Goal: Task Accomplishment & Management: Complete application form

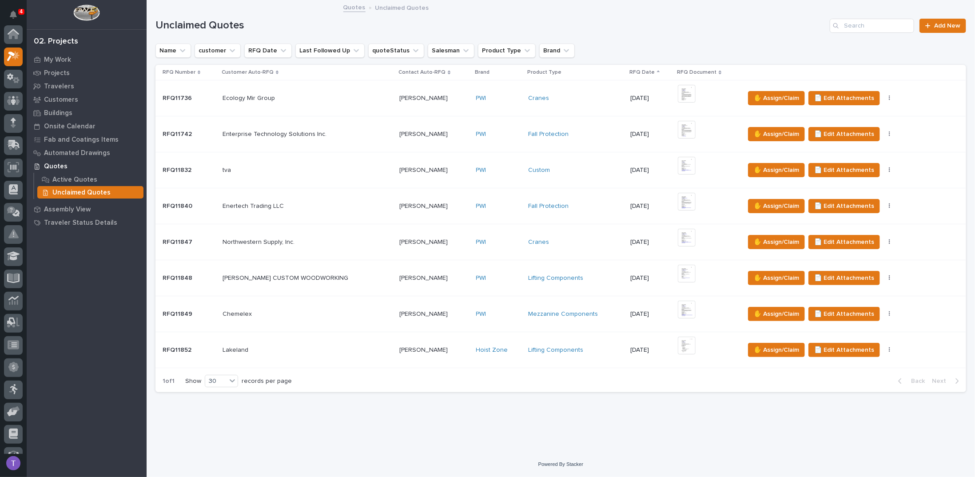
scroll to position [22, 0]
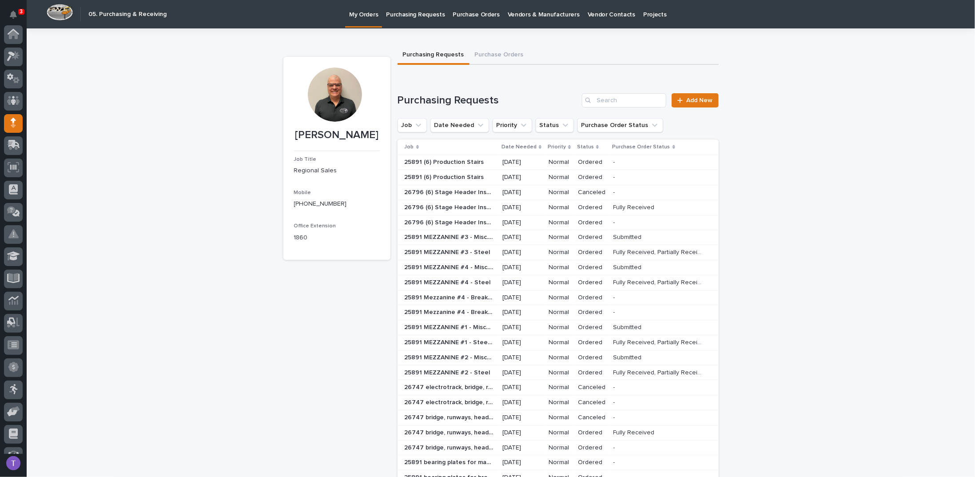
scroll to position [82, 0]
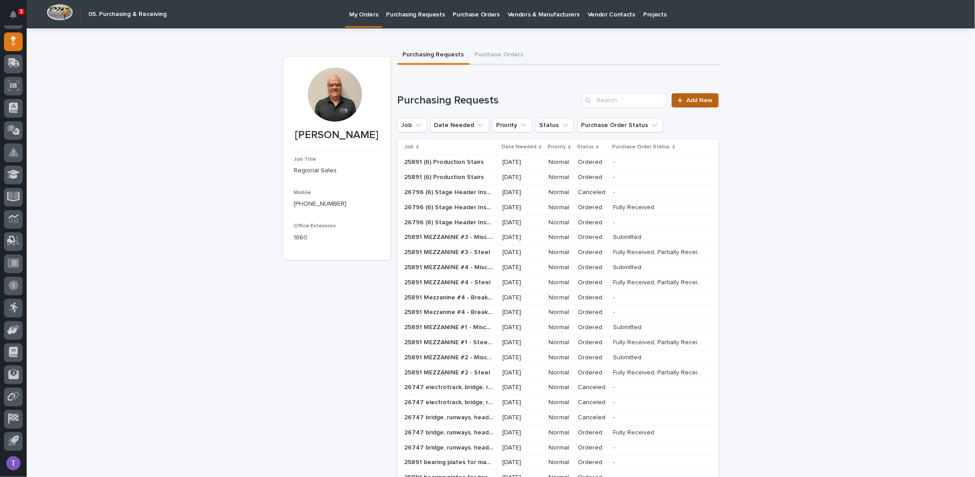
click at [694, 100] on span "Add New" at bounding box center [700, 100] width 26 height 6
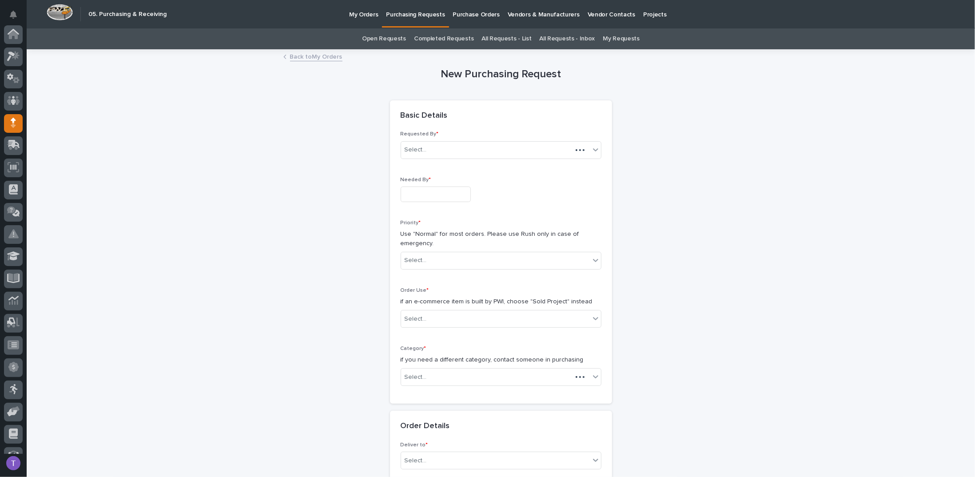
scroll to position [82, 0]
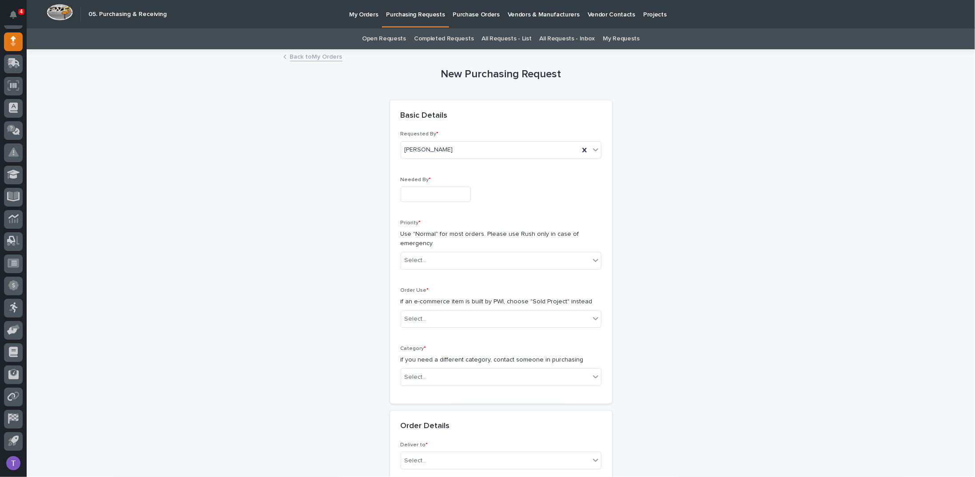
click at [413, 190] on input "text" at bounding box center [436, 195] width 70 height 16
click at [456, 135] on div "22" at bounding box center [456, 136] width 12 height 12
type input "**********"
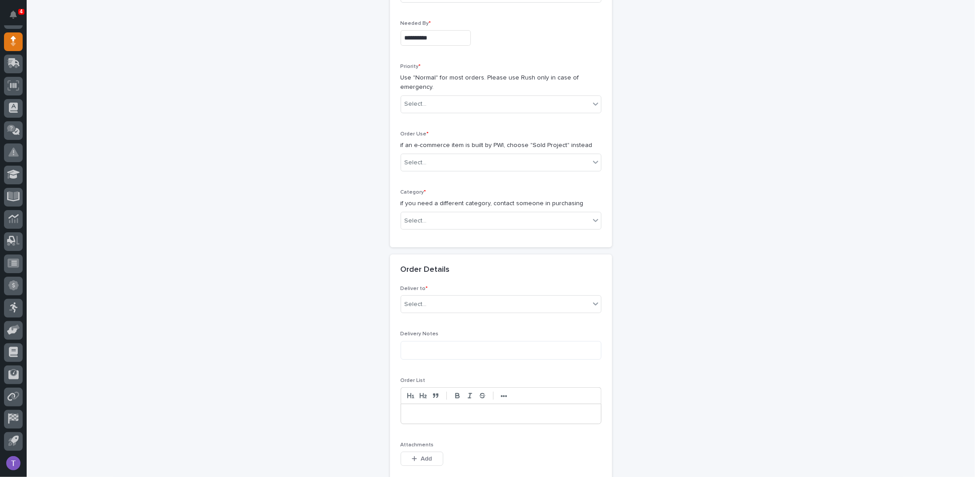
scroll to position [178, 0]
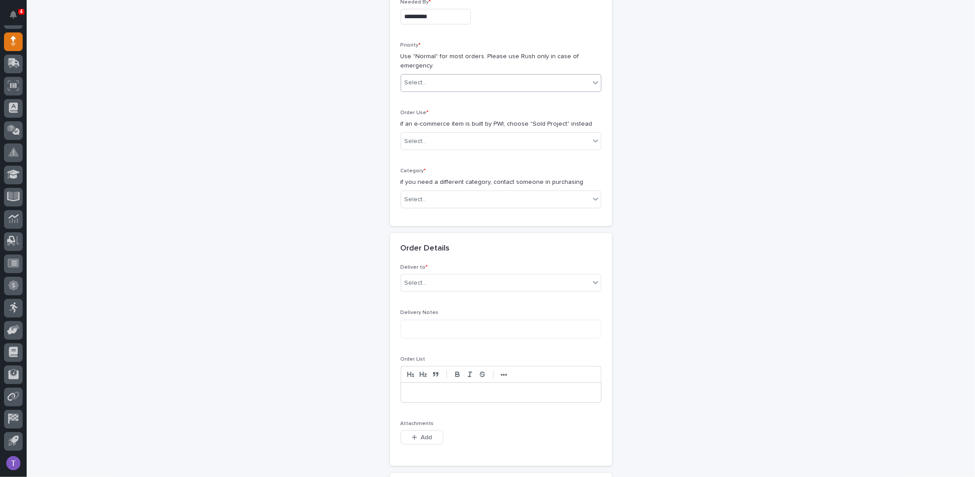
click at [416, 80] on div "Select..." at bounding box center [416, 82] width 22 height 9
click at [411, 129] on div "Normal" at bounding box center [498, 130] width 200 height 16
click at [412, 137] on div "Select..." at bounding box center [416, 141] width 22 height 9
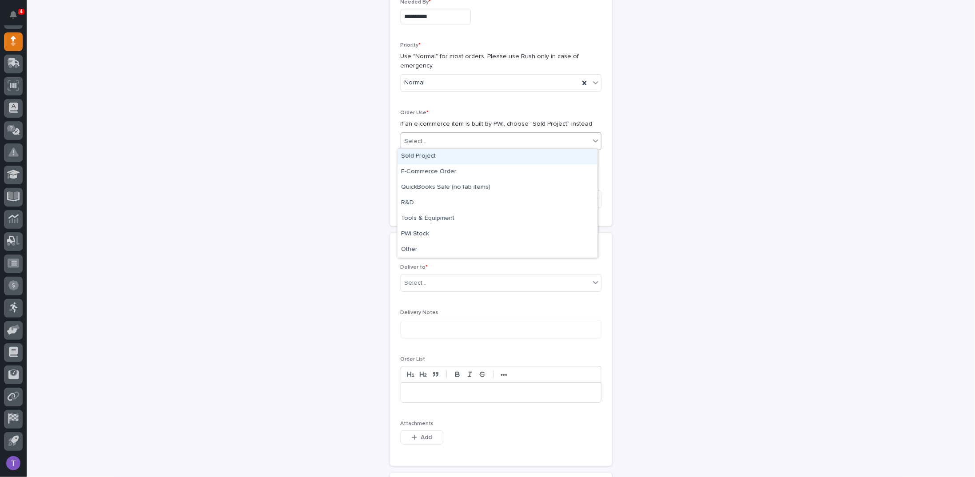
click at [412, 153] on div "Sold Project" at bounding box center [498, 157] width 200 height 16
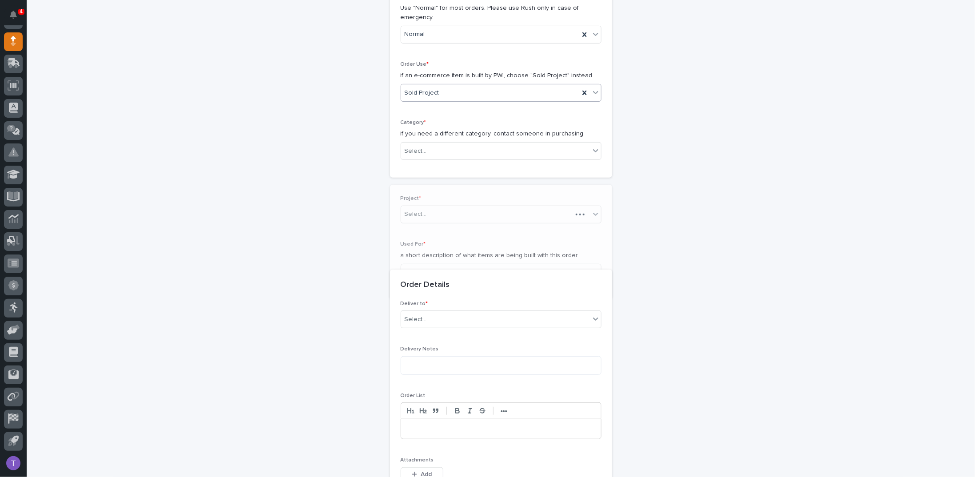
scroll to position [238, 0]
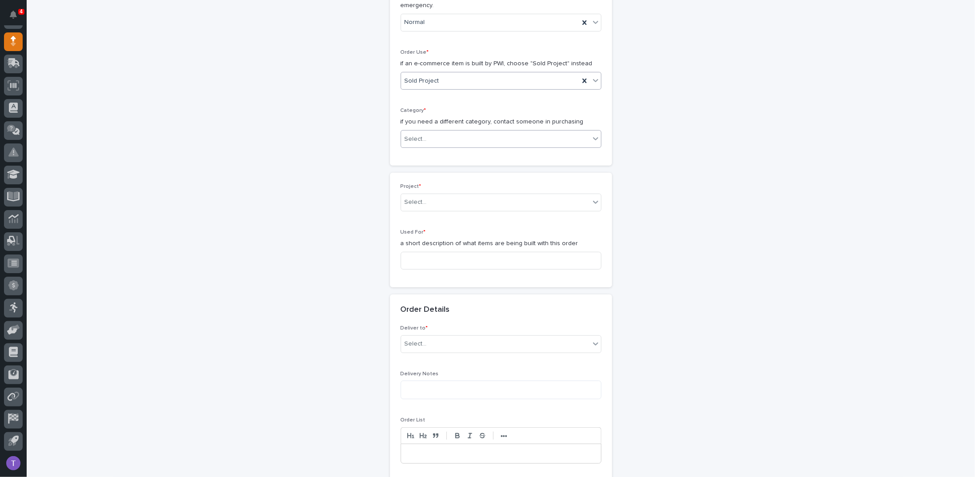
click at [411, 135] on div "Select..." at bounding box center [416, 139] width 22 height 9
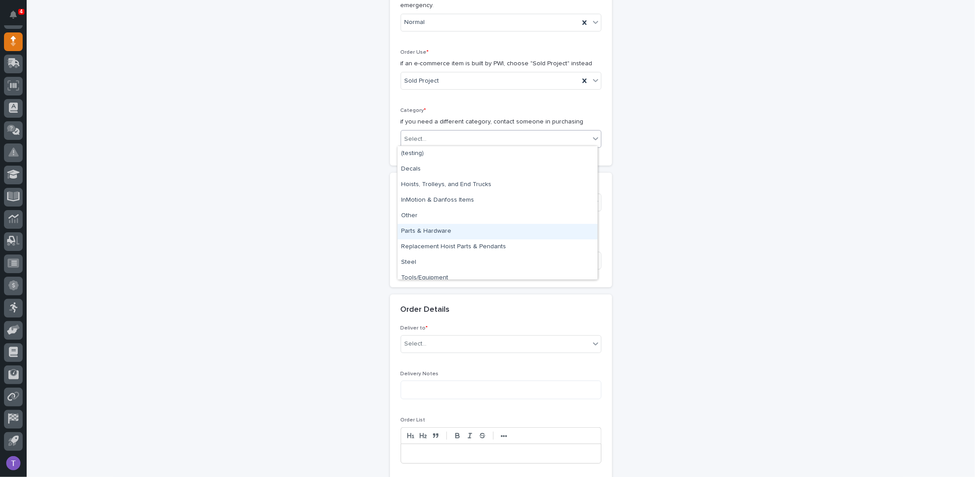
drag, startPoint x: 413, startPoint y: 222, endPoint x: 413, endPoint y: 228, distance: 5.8
click at [413, 228] on div "Parts & Hardware" at bounding box center [498, 232] width 200 height 16
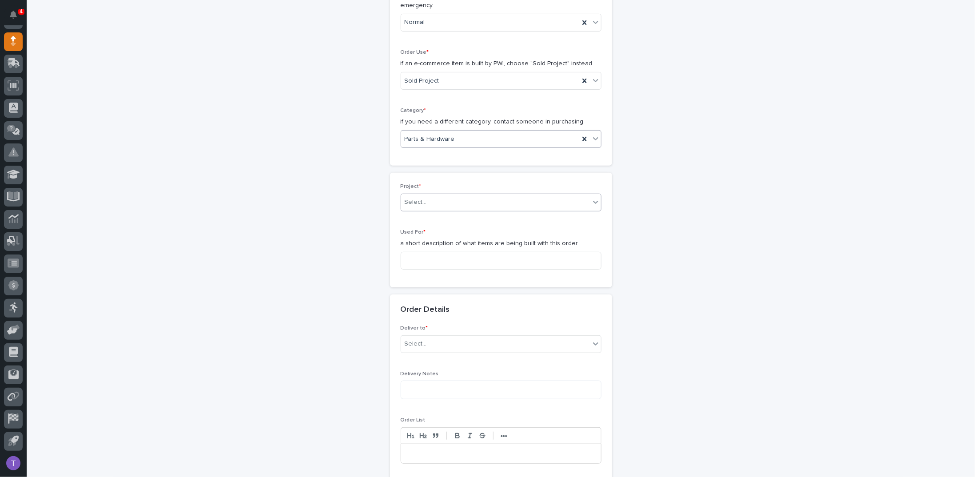
click at [413, 198] on div "Select..." at bounding box center [416, 202] width 22 height 9
type input "*****"
click at [439, 213] on div "25891 - J A Wagner Construction Inc - New Plant Setup - Mezzanine Project" at bounding box center [498, 217] width 200 height 16
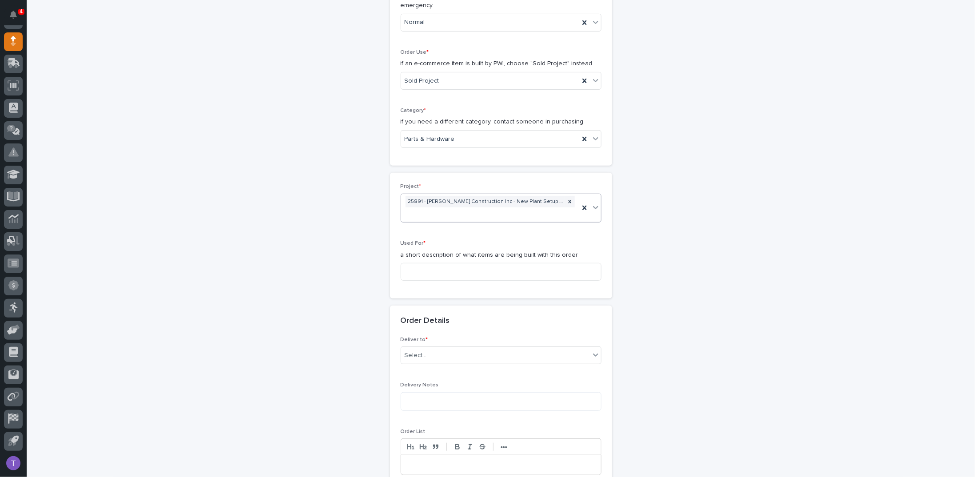
scroll to position [244, 0]
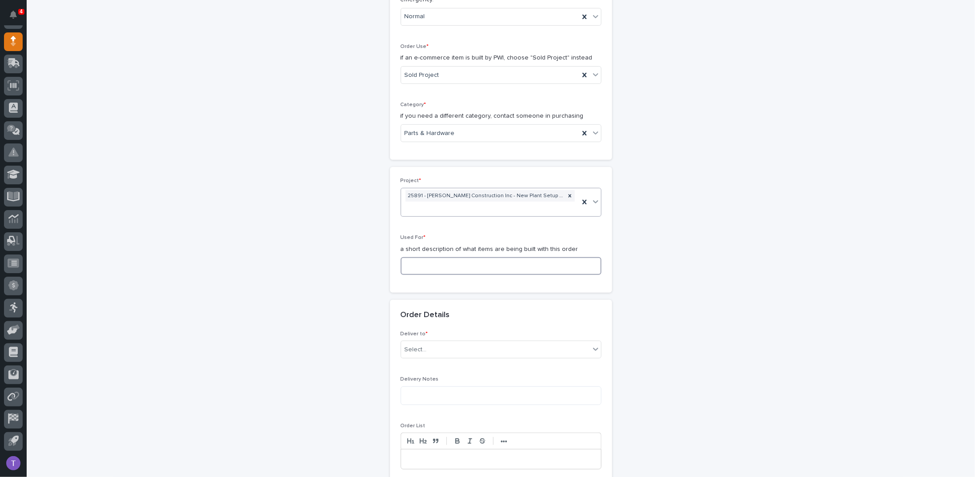
click at [419, 262] on input at bounding box center [501, 266] width 201 height 18
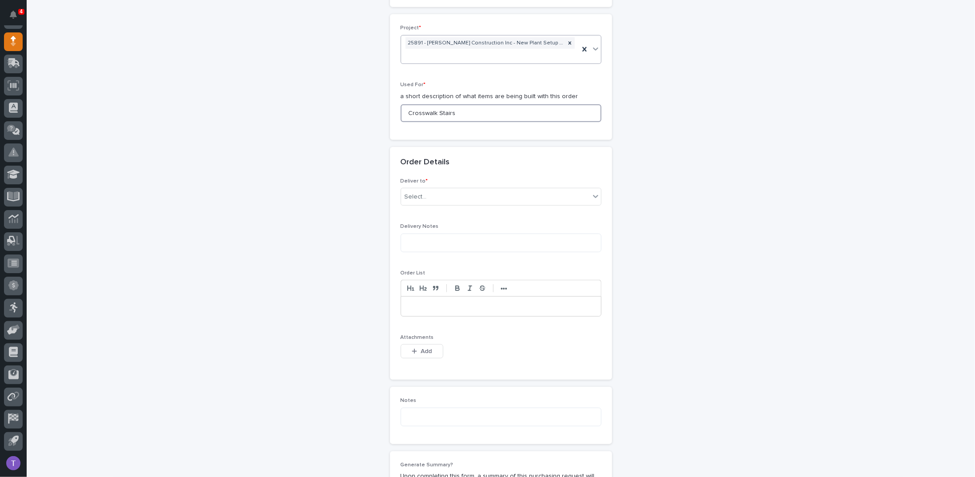
scroll to position [422, 0]
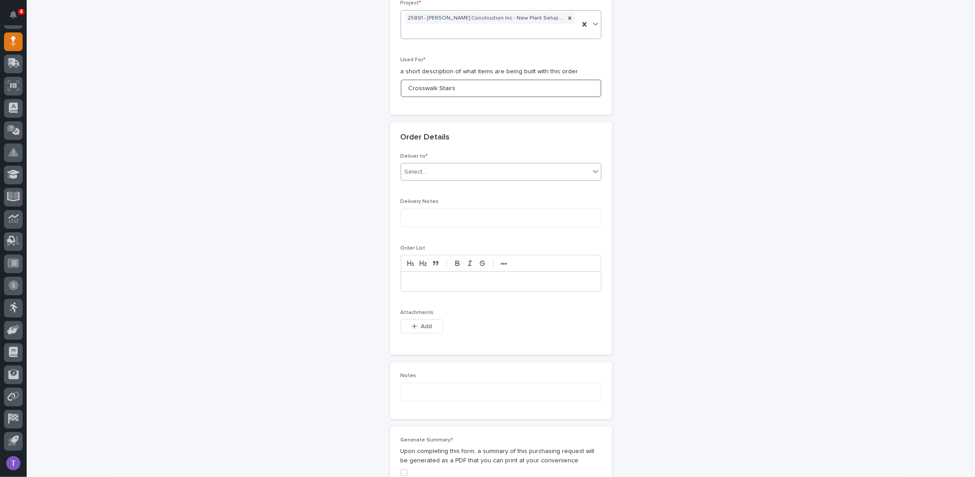
type input "Crosswalk Stairs"
click at [412, 169] on div "Select..." at bounding box center [416, 172] width 22 height 9
click at [406, 184] on div "PWI" at bounding box center [498, 187] width 200 height 16
drag, startPoint x: 457, startPoint y: 85, endPoint x: 359, endPoint y: 86, distance: 97.8
click at [363, 84] on div "**********" at bounding box center [500, 144] width 435 height 1030
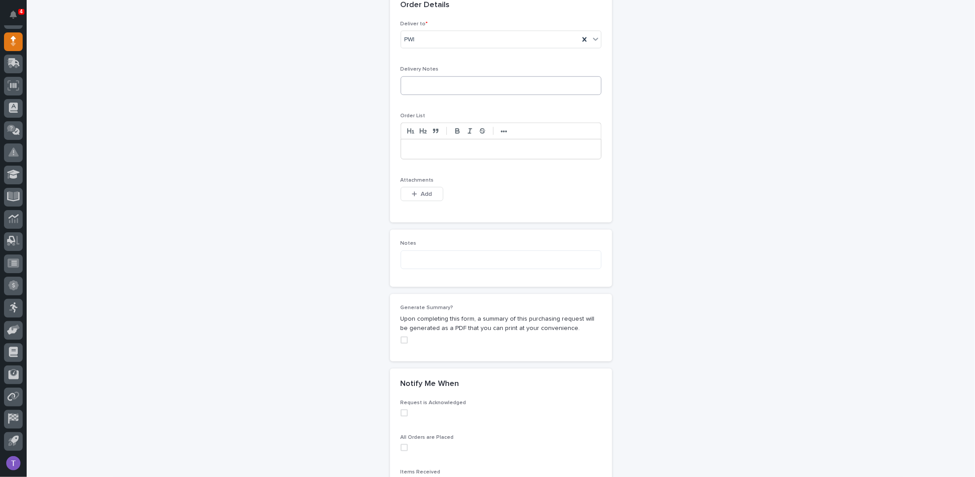
scroll to position [599, 0]
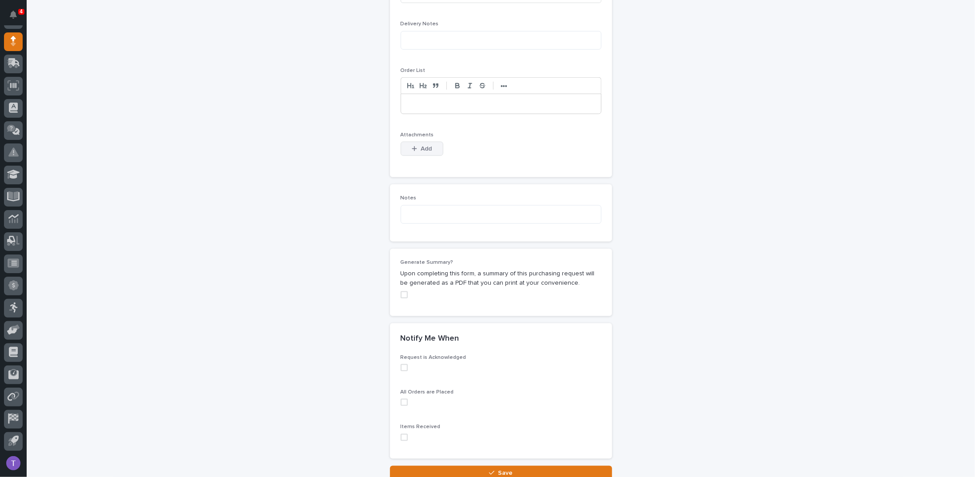
click at [419, 142] on button "Add" at bounding box center [422, 149] width 43 height 14
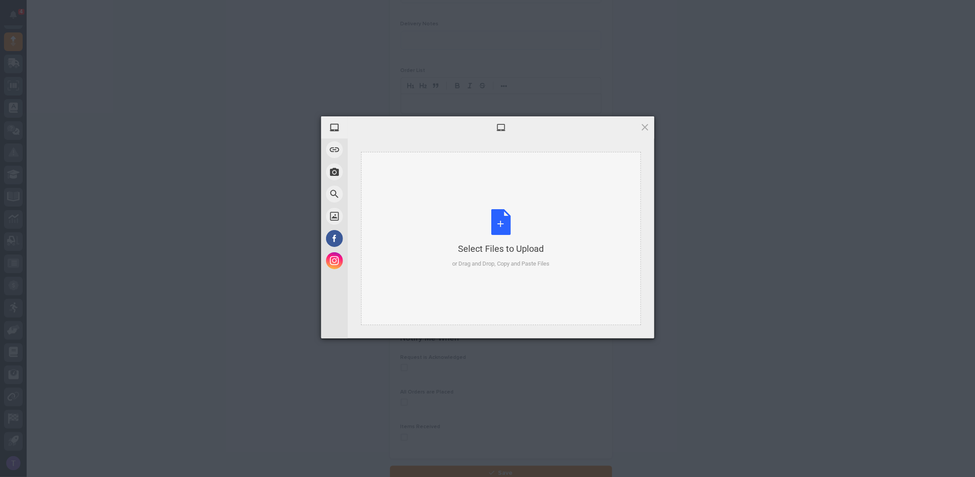
click at [497, 221] on div "Select Files to Upload or Drag and Drop, Copy and Paste Files" at bounding box center [500, 238] width 97 height 59
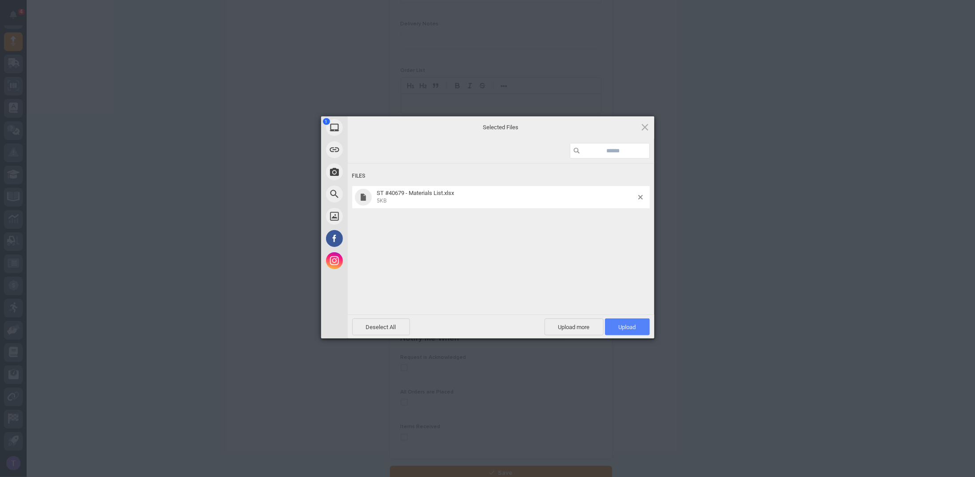
click at [620, 320] on span "Upload 1" at bounding box center [627, 327] width 45 height 17
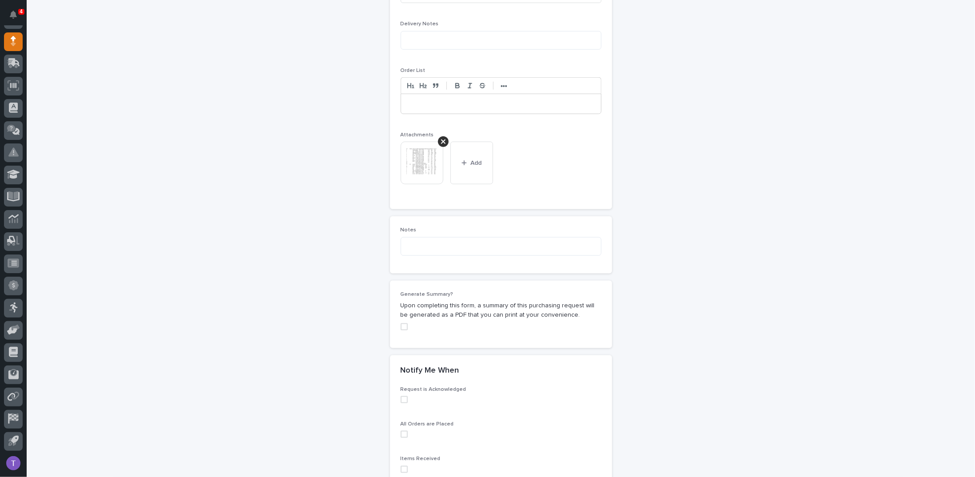
click at [401, 323] on span at bounding box center [404, 326] width 7 height 7
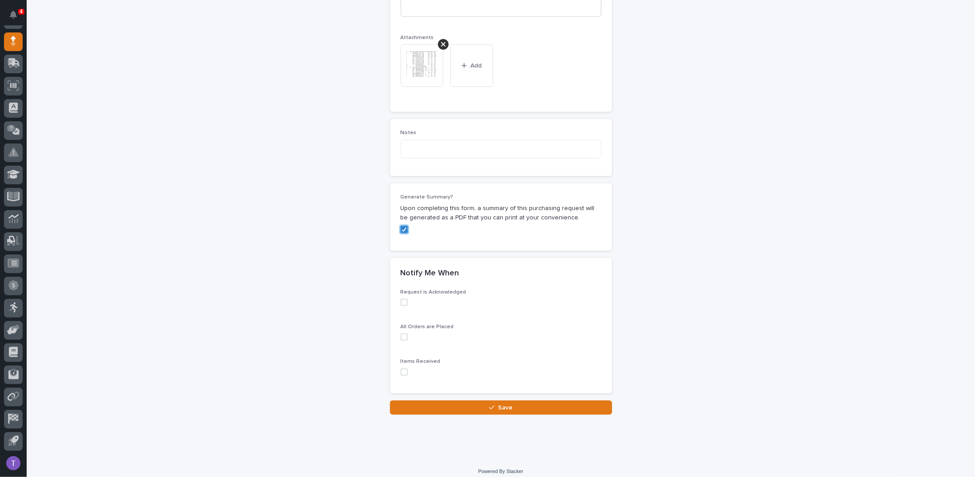
scroll to position [700, 0]
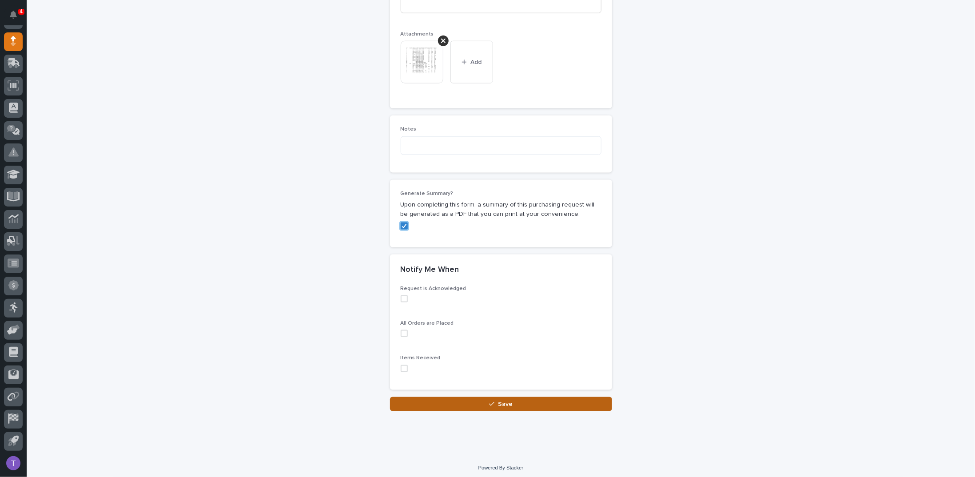
click at [502, 401] on span "Save" at bounding box center [505, 404] width 15 height 6
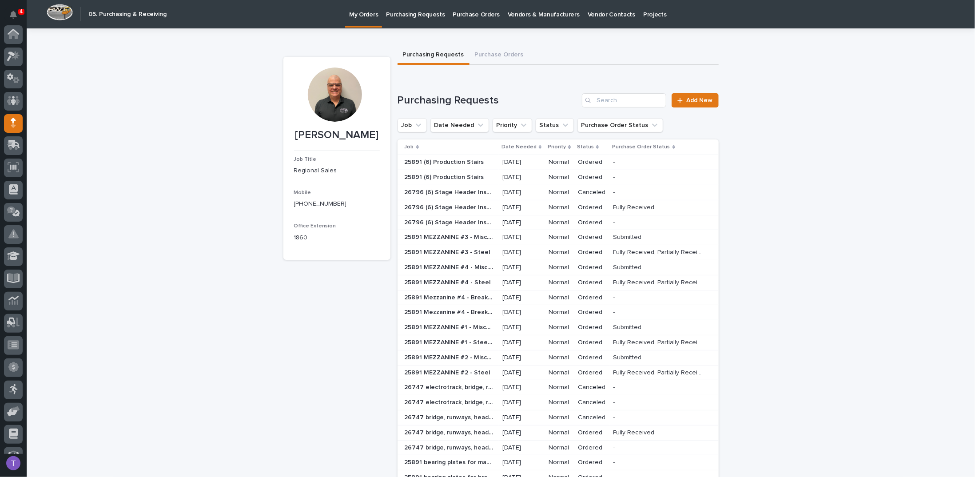
scroll to position [82, 0]
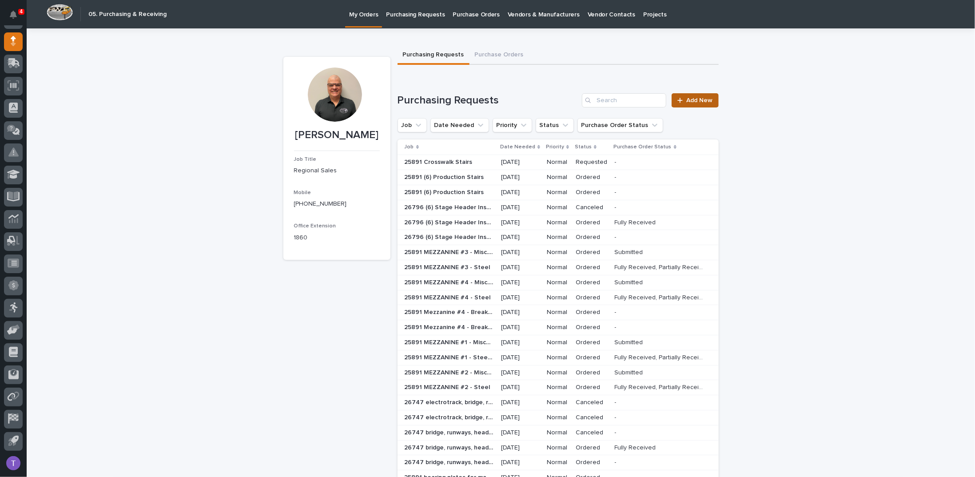
click at [692, 99] on span "Add New" at bounding box center [700, 100] width 26 height 6
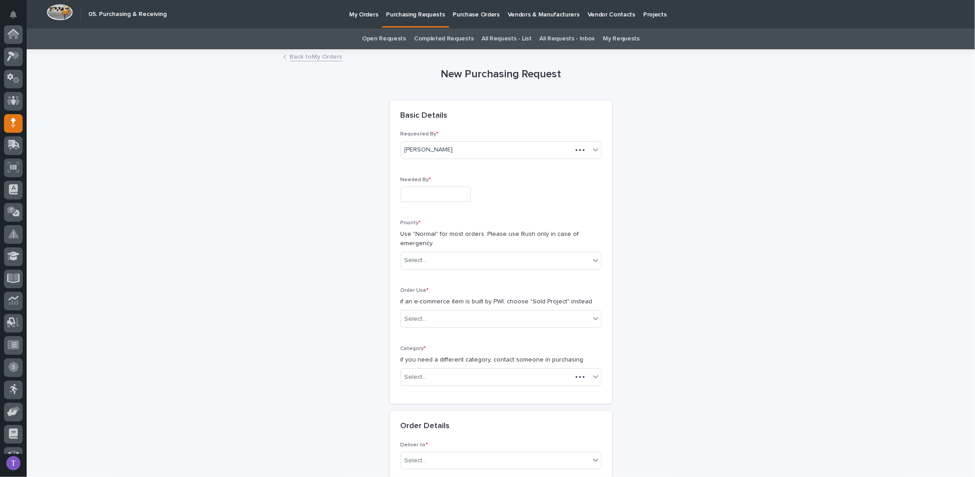
scroll to position [82, 0]
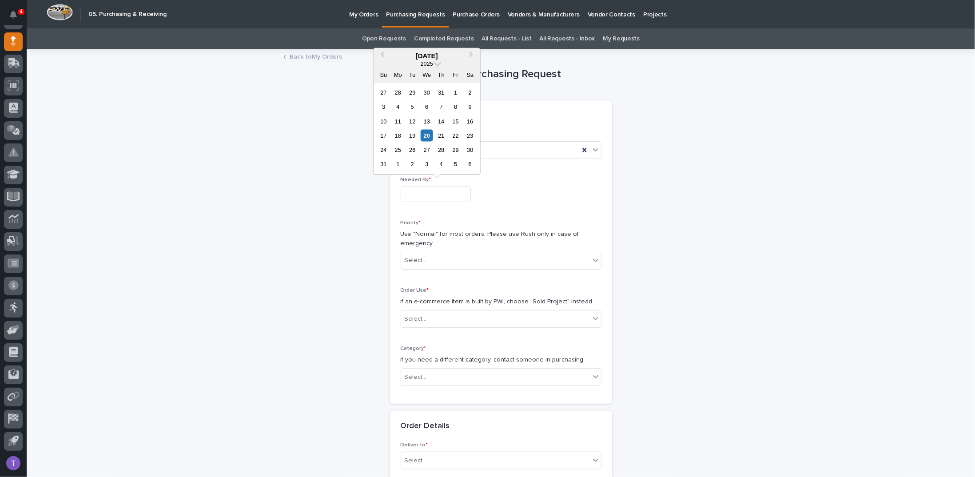
click at [405, 198] on input "text" at bounding box center [436, 195] width 70 height 16
click at [457, 136] on div "22" at bounding box center [456, 136] width 12 height 12
type input "**********"
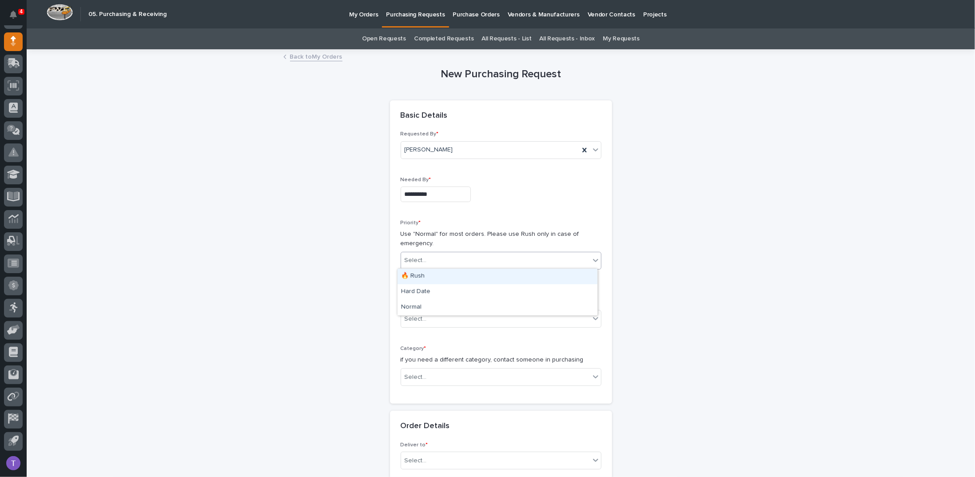
click at [431, 259] on div "Select..." at bounding box center [495, 260] width 189 height 15
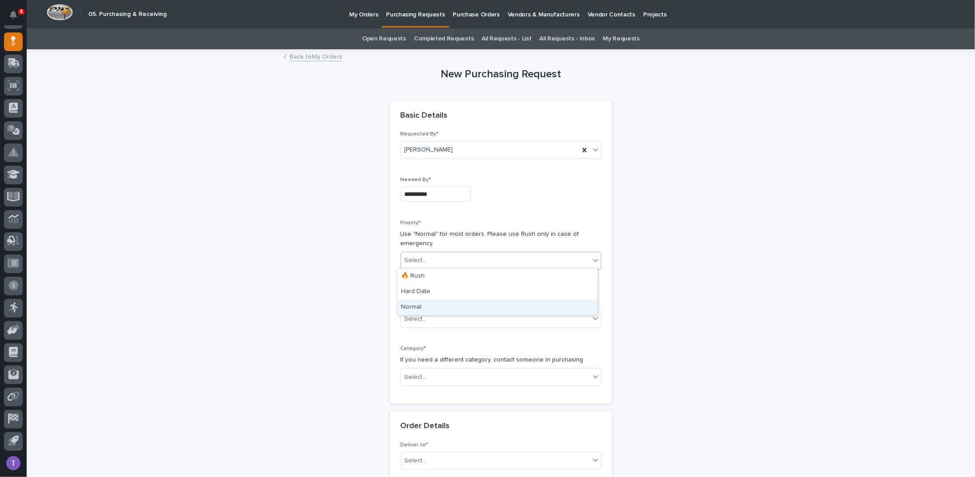
click at [408, 309] on div "Normal" at bounding box center [498, 308] width 200 height 16
click at [409, 315] on div "Select..." at bounding box center [416, 319] width 22 height 9
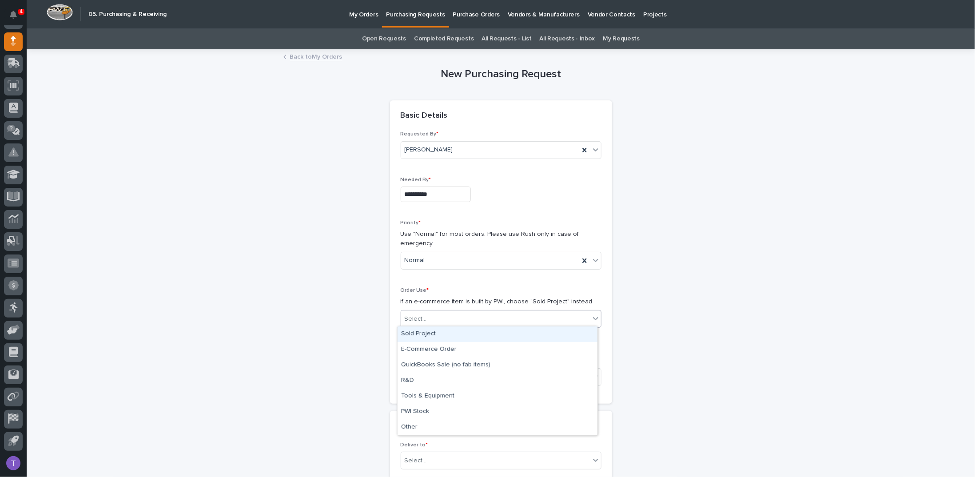
click at [417, 333] on div "Sold Project" at bounding box center [498, 335] width 200 height 16
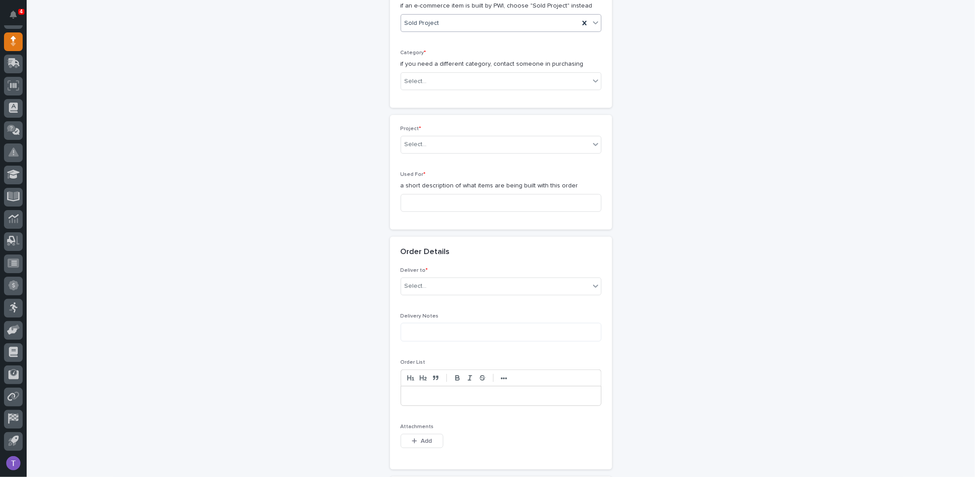
scroll to position [311, 0]
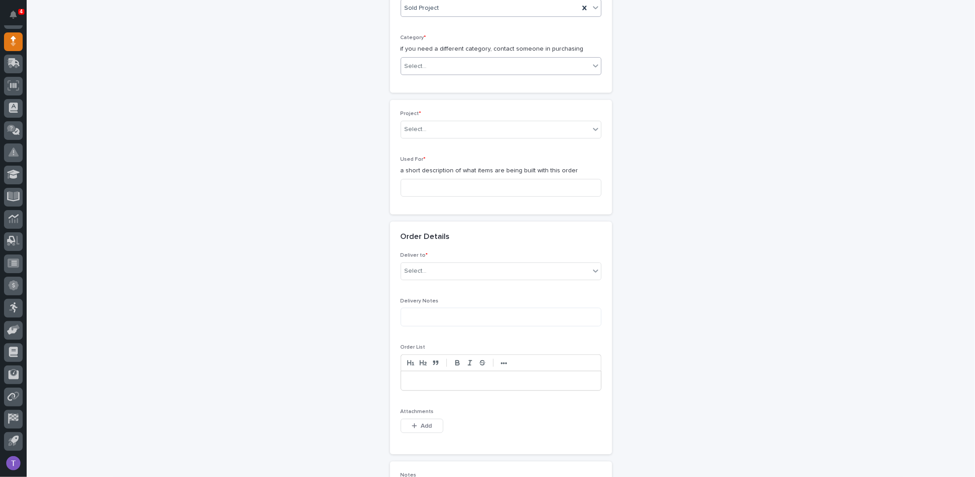
click at [413, 64] on div "Select..." at bounding box center [416, 66] width 22 height 9
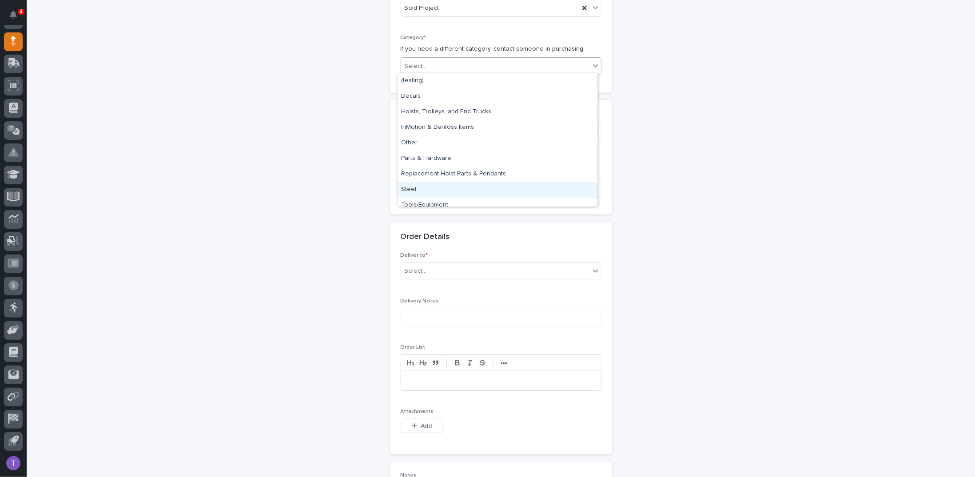
drag, startPoint x: 411, startPoint y: 198, endPoint x: 406, endPoint y: 188, distance: 10.3
click at [406, 188] on div "Steel" at bounding box center [498, 190] width 200 height 16
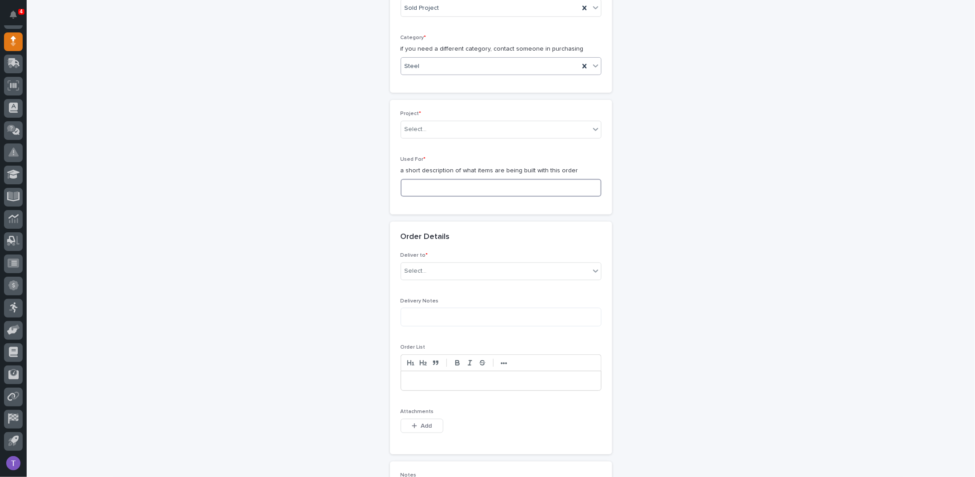
click at [409, 187] on input at bounding box center [501, 188] width 201 height 18
paste input "Crosswalk Stairs"
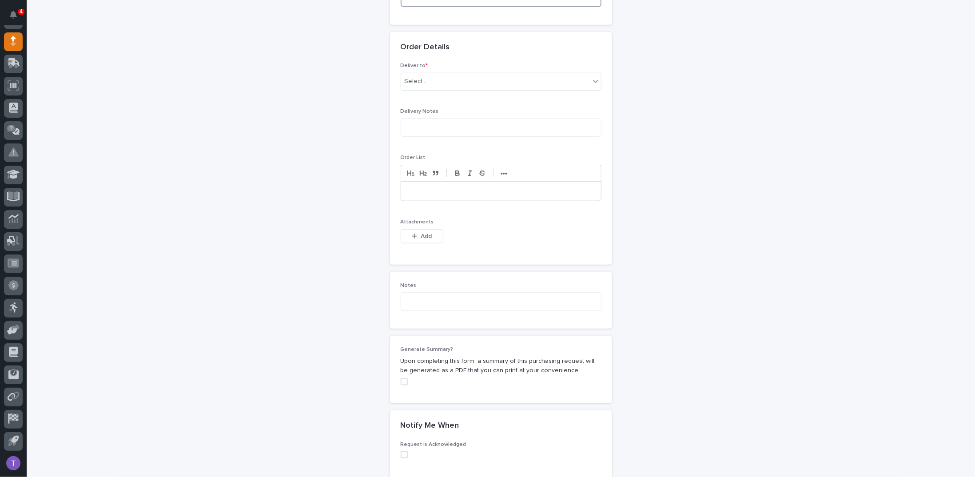
scroll to position [489, 0]
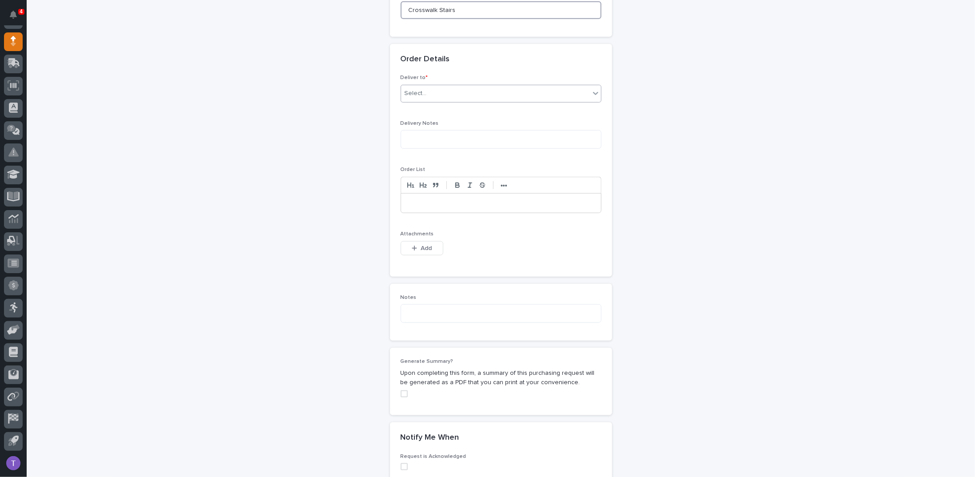
type input "Crosswalk Stairs"
click at [409, 90] on div "Select..." at bounding box center [416, 93] width 22 height 9
click at [409, 107] on div "PWI" at bounding box center [498, 108] width 200 height 16
click at [421, 245] on span "Add" at bounding box center [426, 248] width 11 height 6
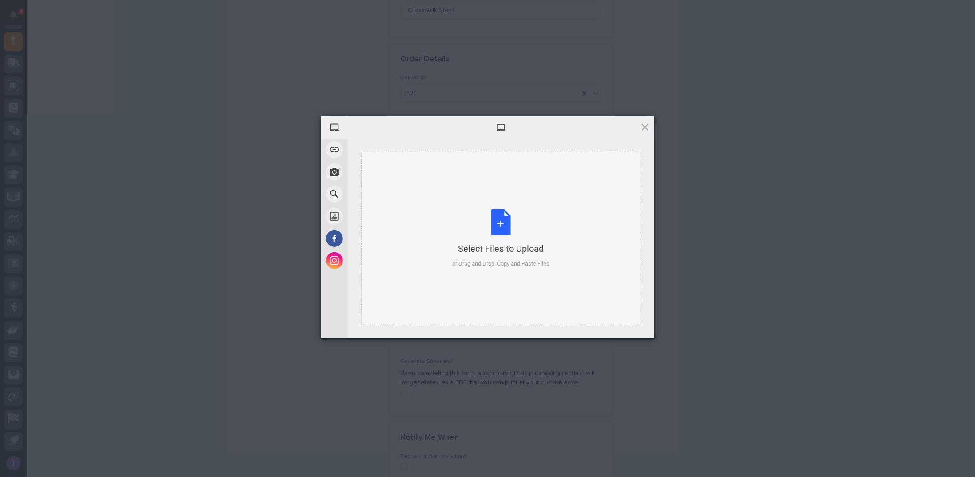
click at [499, 222] on div "Select Files to Upload or Drag and Drop, Copy and Paste Files" at bounding box center [500, 238] width 97 height 59
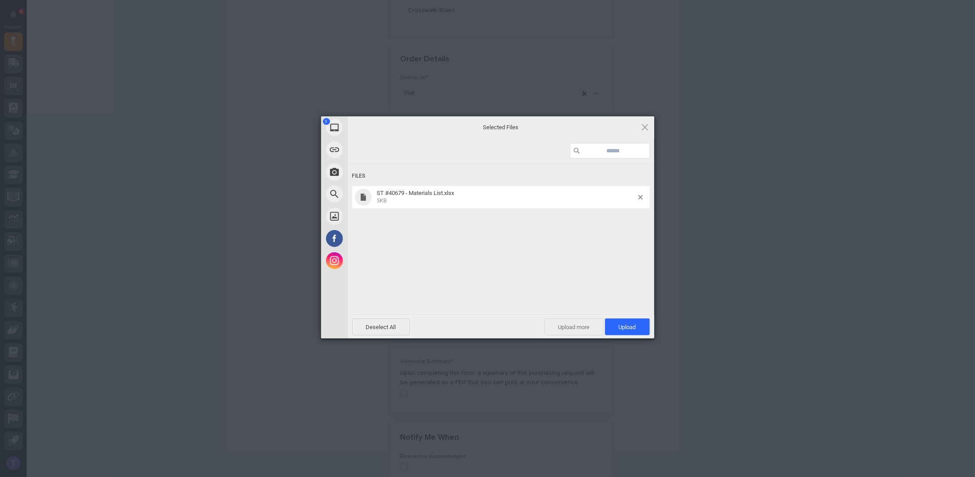
click at [571, 325] on span "Upload more" at bounding box center [574, 327] width 59 height 17
click at [500, 221] on div "Select Files to Upload or Drag and Drop, Copy and Paste Files" at bounding box center [500, 238] width 97 height 59
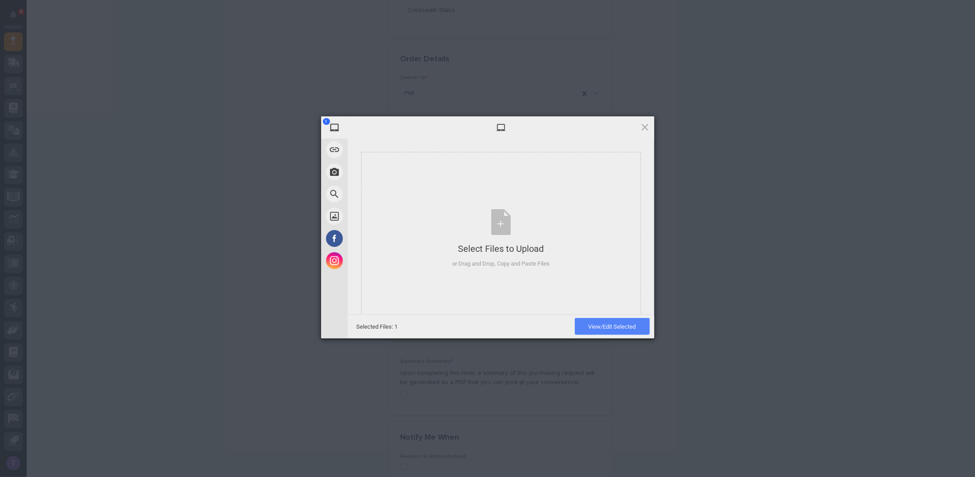
click at [614, 327] on span "View/Edit Selected" at bounding box center [613, 326] width 48 height 7
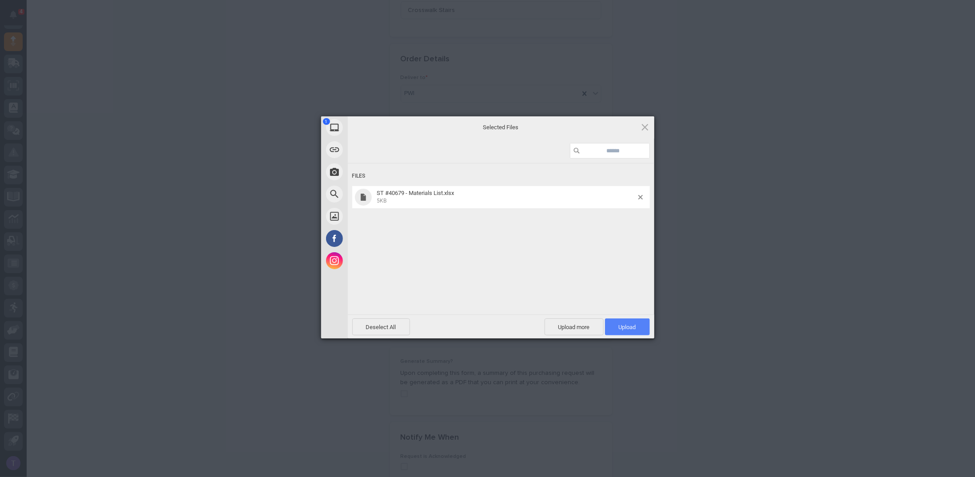
click at [628, 323] on span "Upload 1" at bounding box center [627, 327] width 45 height 17
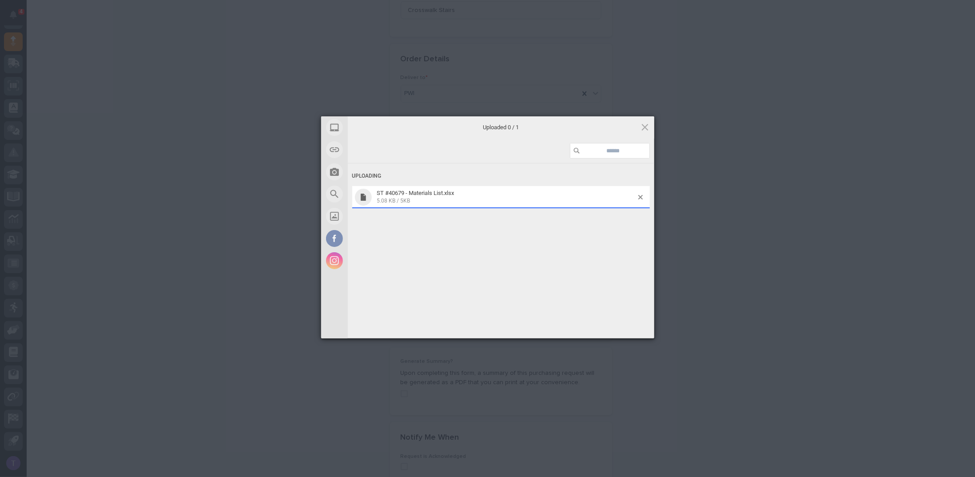
scroll to position [505, 0]
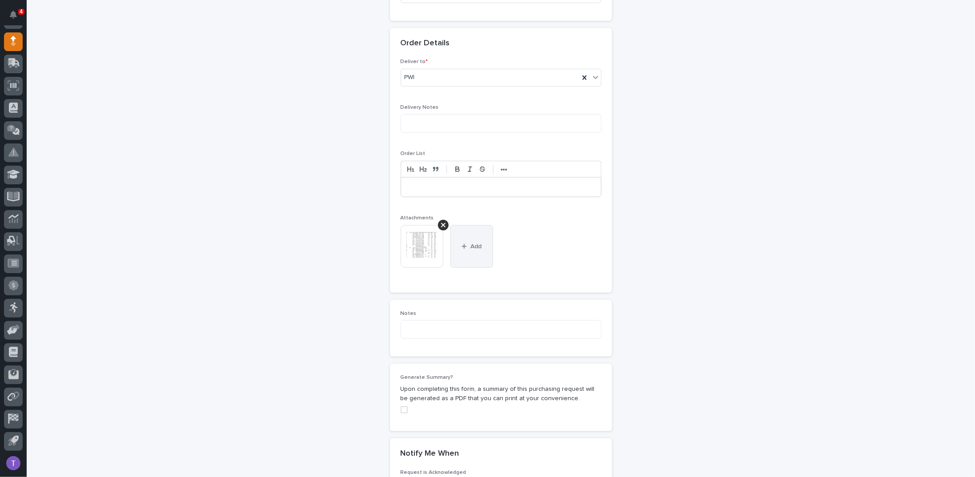
click at [465, 239] on button "Add" at bounding box center [472, 246] width 43 height 43
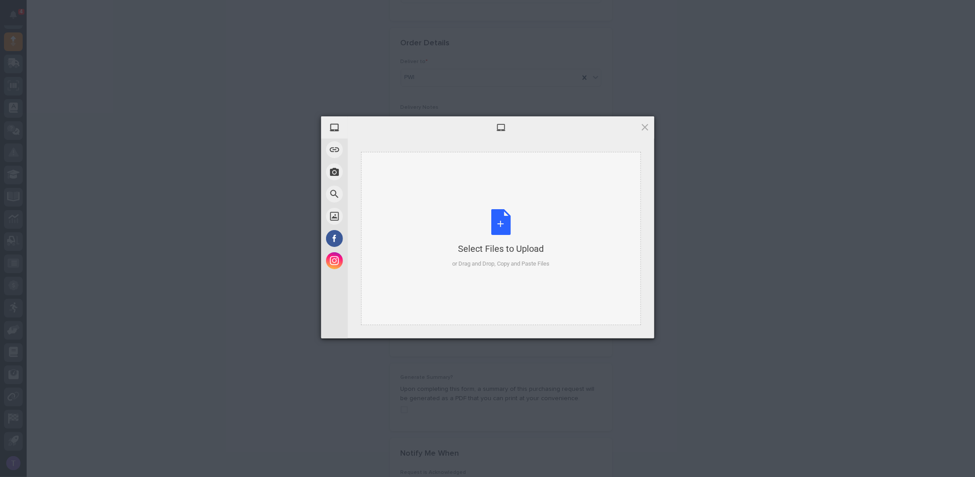
click at [499, 221] on div "Select Files to Upload or Drag and Drop, Copy and Paste Files" at bounding box center [500, 238] width 97 height 59
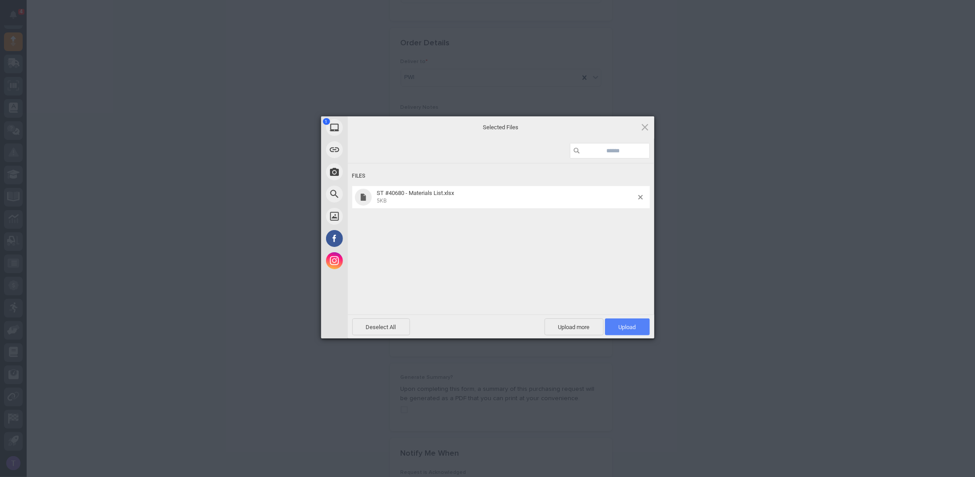
click at [626, 324] on span "Upload 1" at bounding box center [627, 327] width 17 height 7
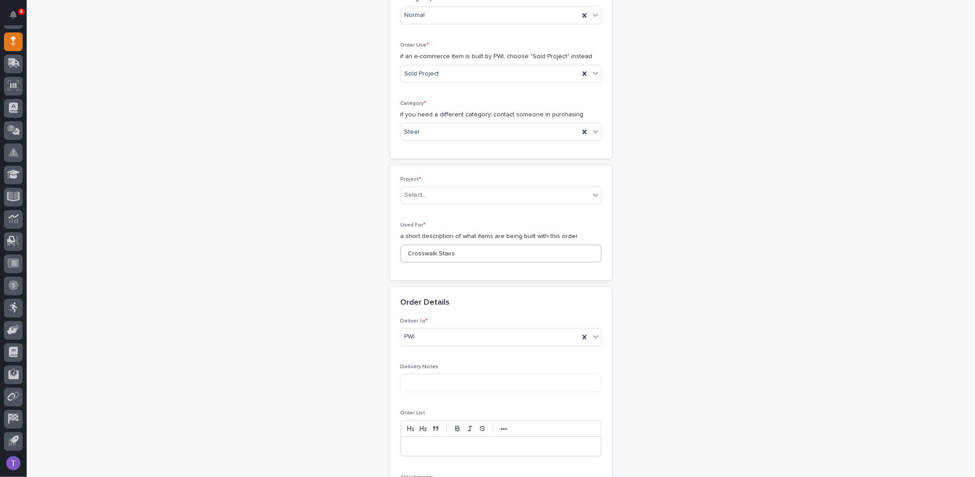
scroll to position [238, 0]
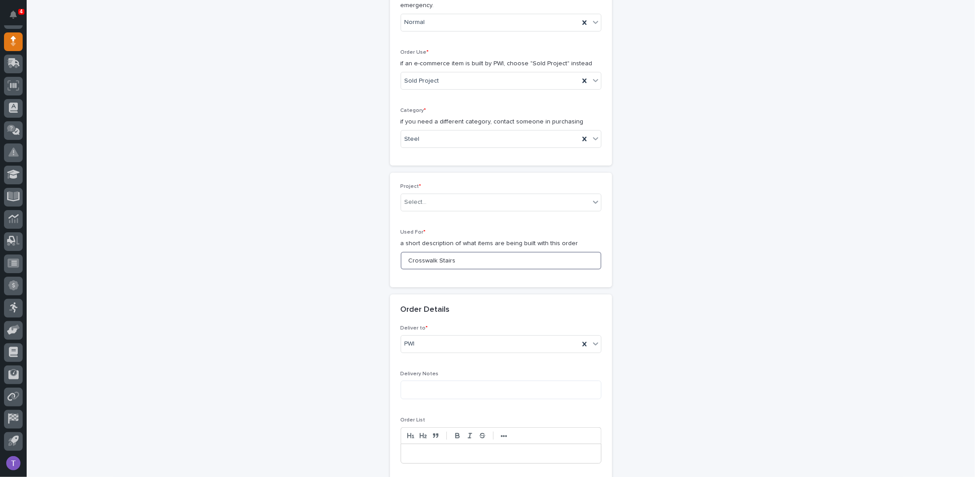
click at [464, 257] on input "Crosswalk Stairs" at bounding box center [501, 261] width 201 height 18
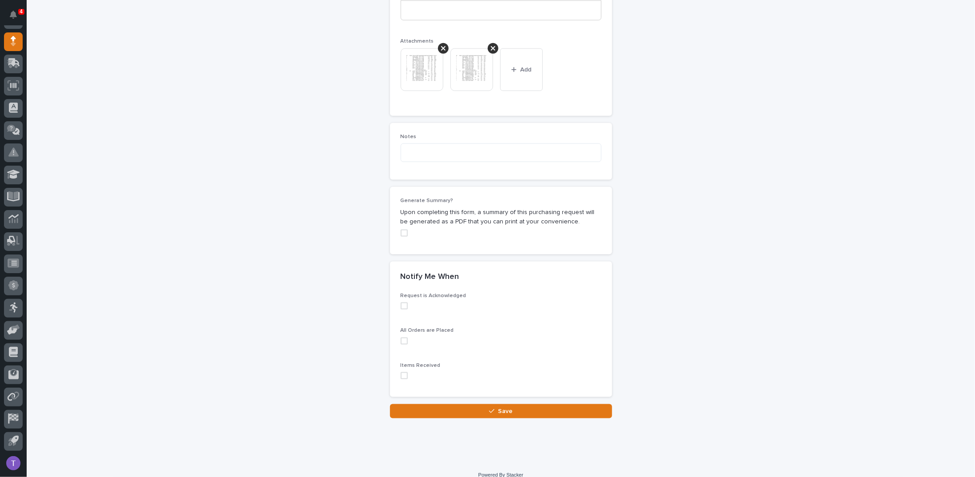
scroll to position [682, 0]
click at [402, 229] on span at bounding box center [404, 232] width 7 height 7
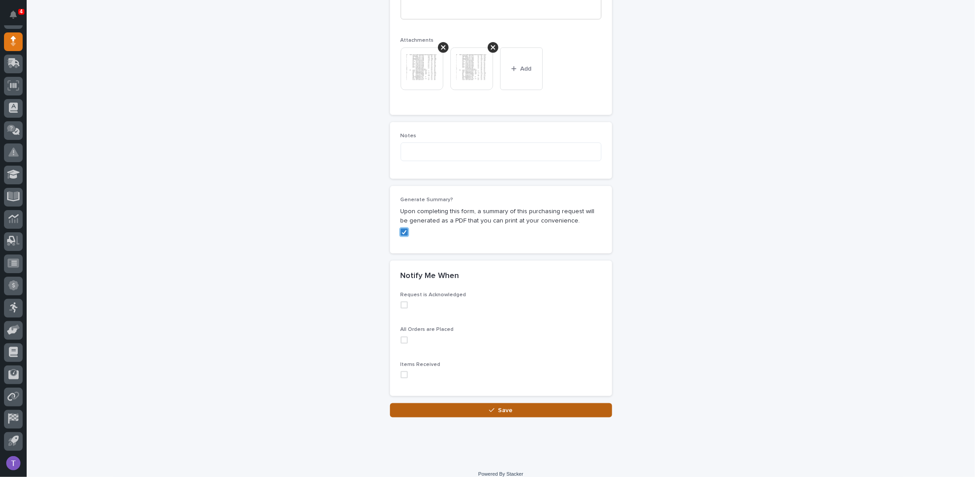
click at [492, 407] on div "button" at bounding box center [493, 410] width 9 height 6
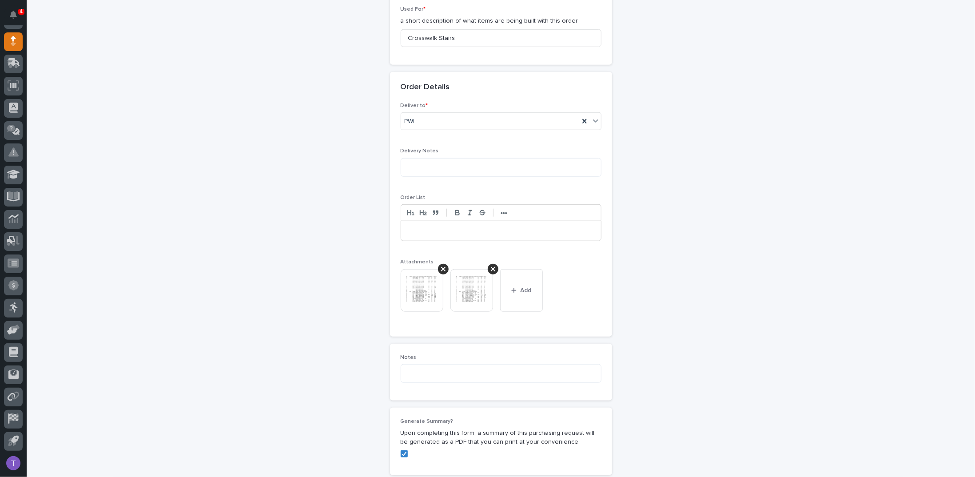
scroll to position [363, 0]
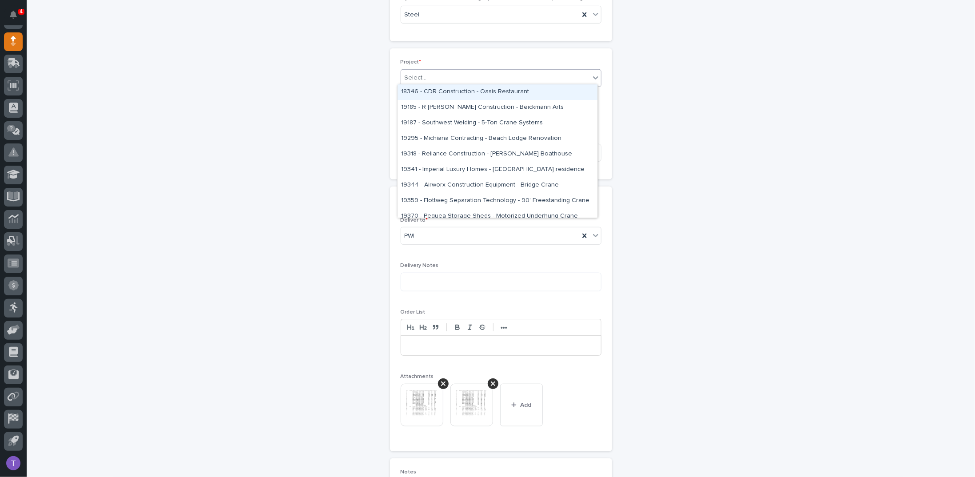
click at [419, 73] on div "Select..." at bounding box center [416, 77] width 22 height 9
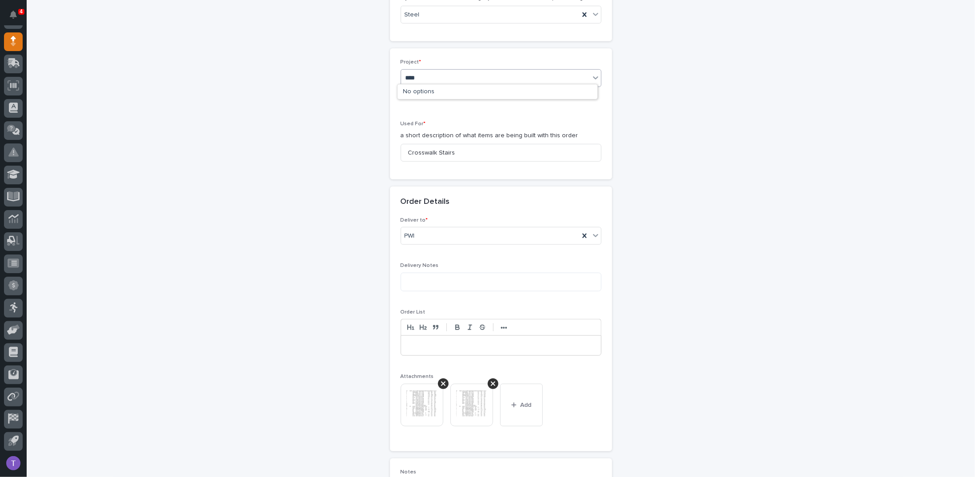
type input "*****"
click at [435, 88] on div "25891 - J A Wagner Construction Inc - New Plant Setup - Mezzanine Project" at bounding box center [498, 92] width 200 height 16
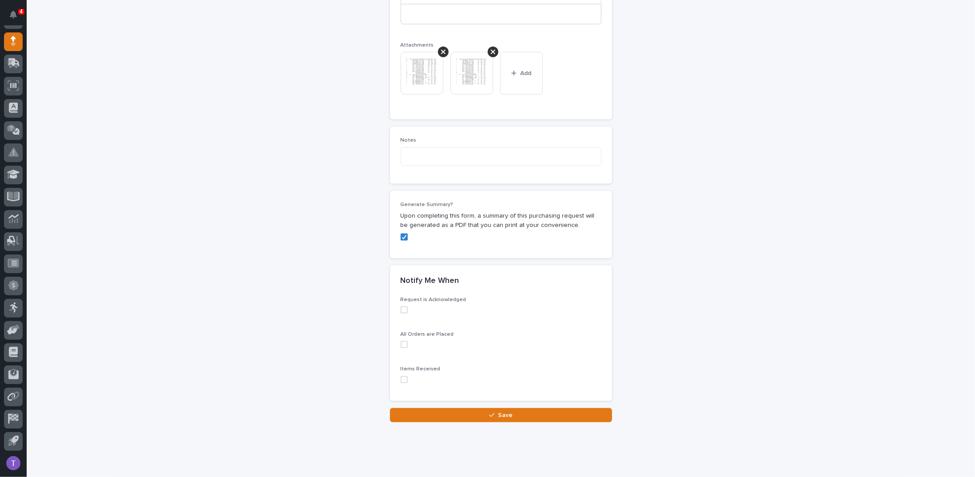
scroll to position [700, 0]
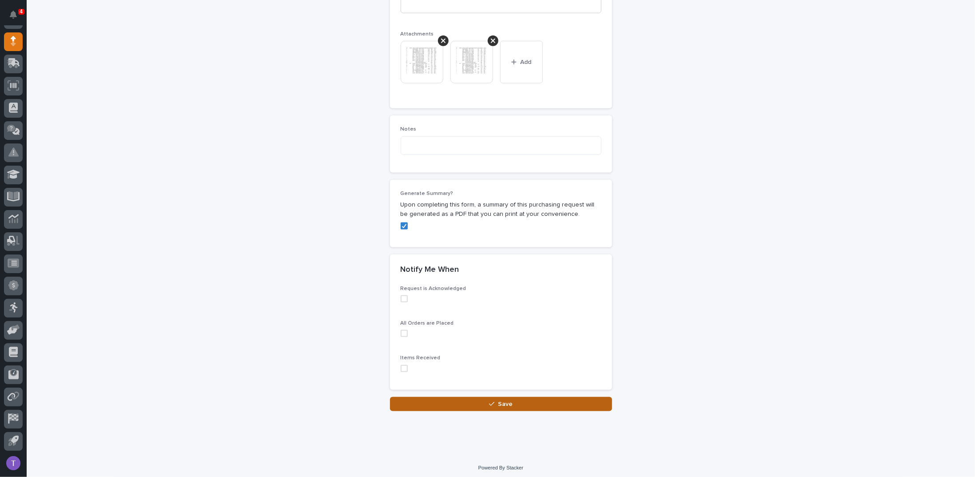
click at [501, 401] on span "Save" at bounding box center [505, 404] width 15 height 6
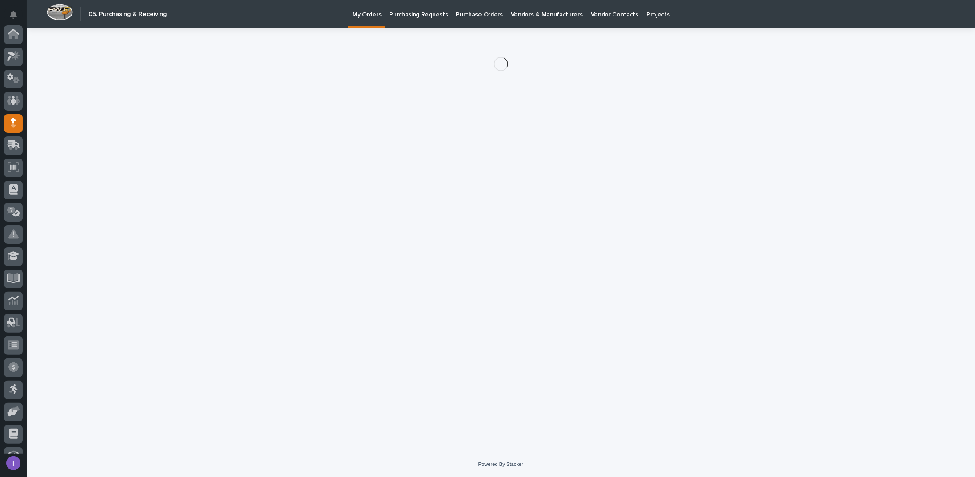
scroll to position [82, 0]
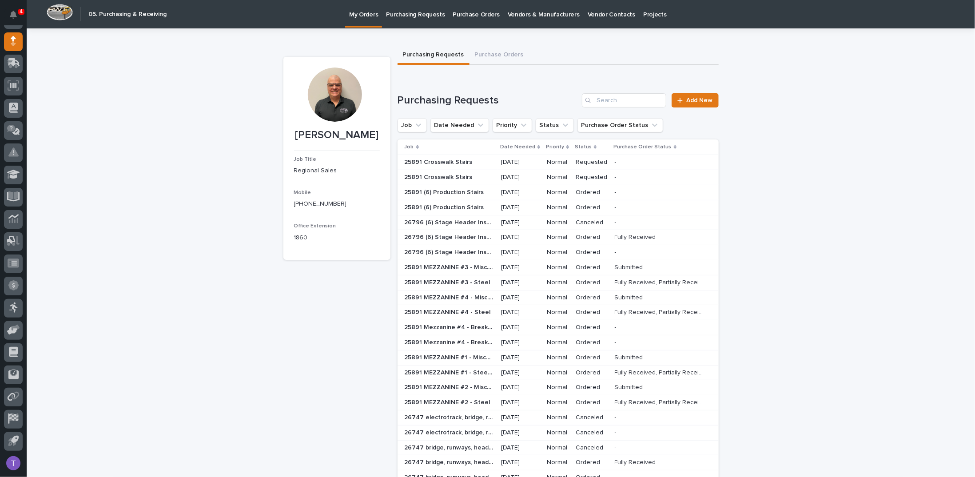
click at [436, 164] on p "25891 Crosswalk Stairs" at bounding box center [440, 161] width 70 height 9
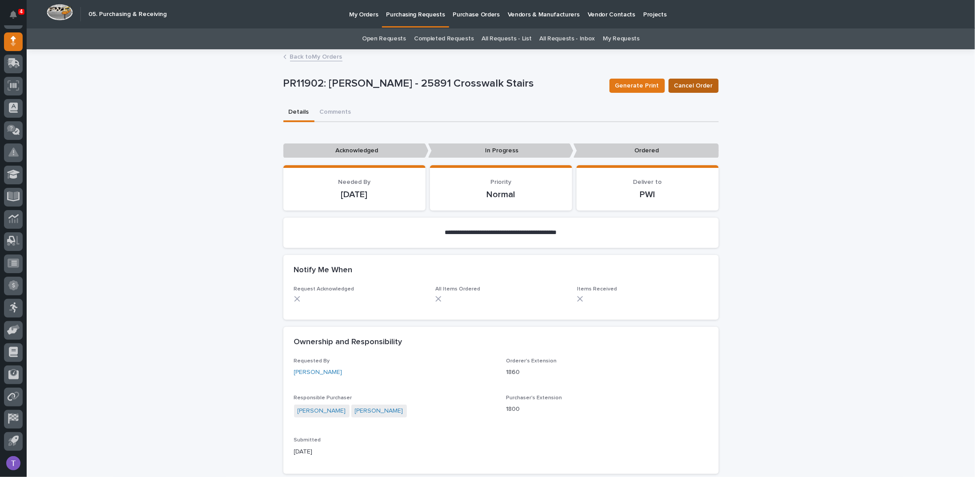
click at [694, 87] on span "Cancel Order" at bounding box center [693, 85] width 39 height 9
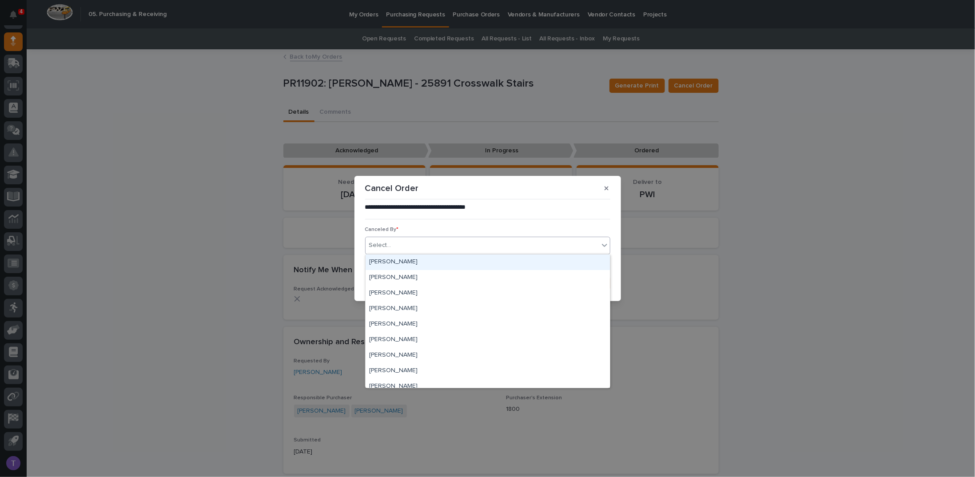
click at [438, 248] on div "Select..." at bounding box center [482, 245] width 233 height 15
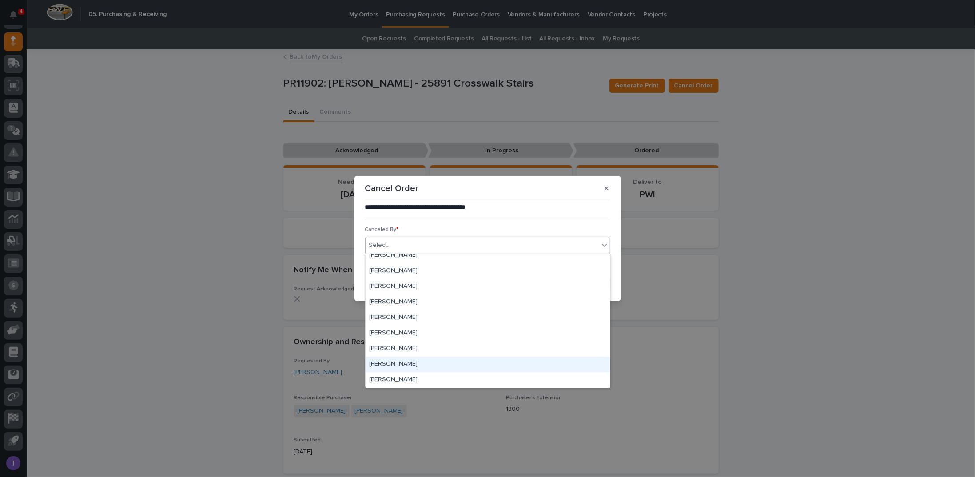
scroll to position [4170, 0]
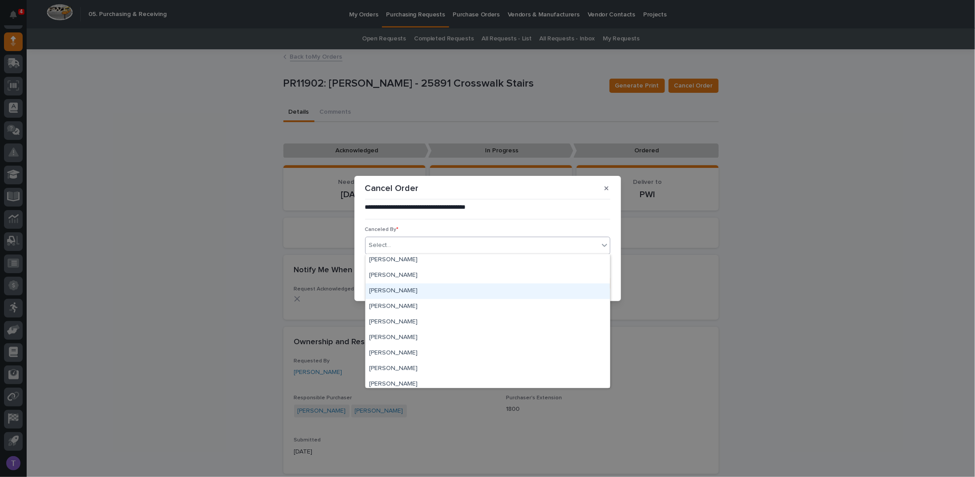
click at [383, 291] on div "Tim Ergle" at bounding box center [488, 291] width 244 height 16
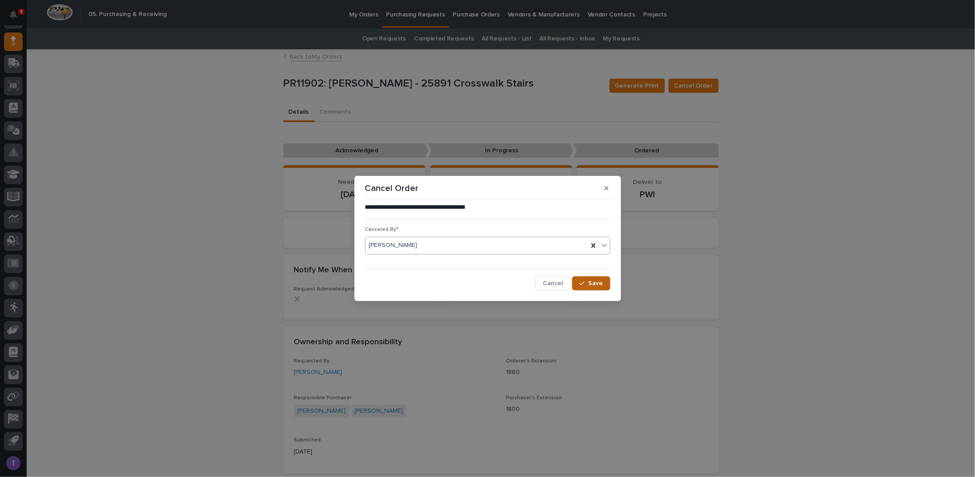
click at [593, 282] on span "Save" at bounding box center [596, 283] width 15 height 6
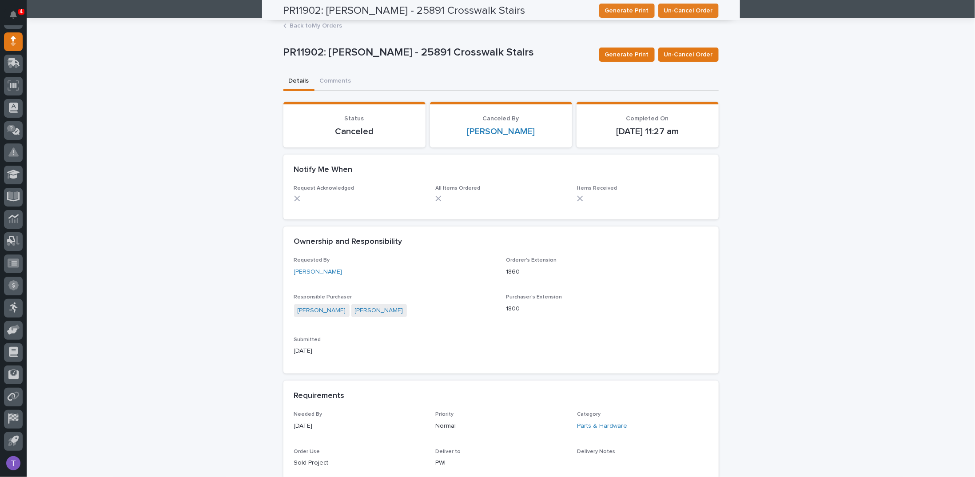
scroll to position [0, 0]
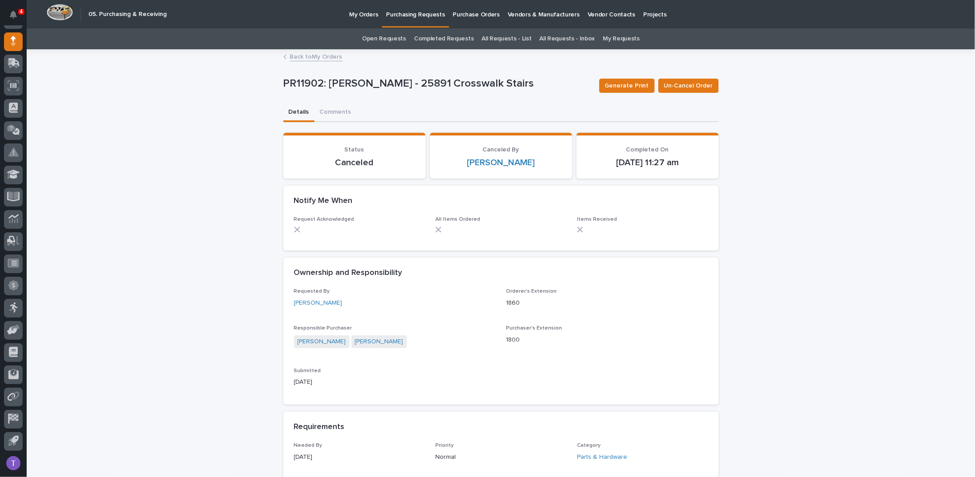
click at [291, 55] on link "Back to My Orders" at bounding box center [316, 56] width 52 height 10
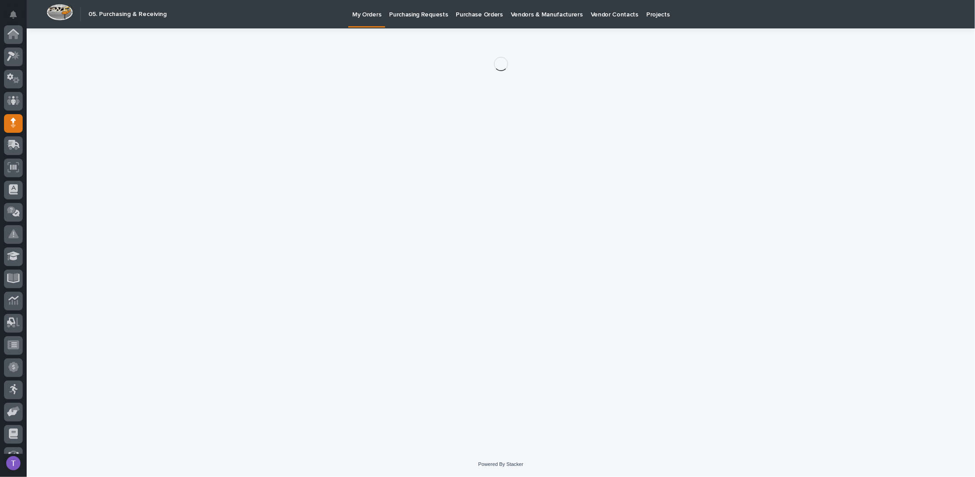
scroll to position [82, 0]
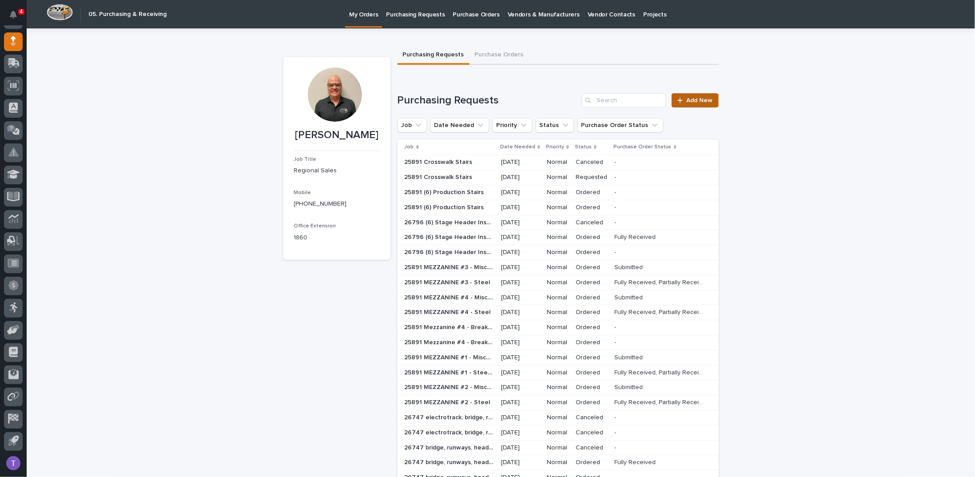
click at [692, 100] on span "Add New" at bounding box center [700, 100] width 26 height 6
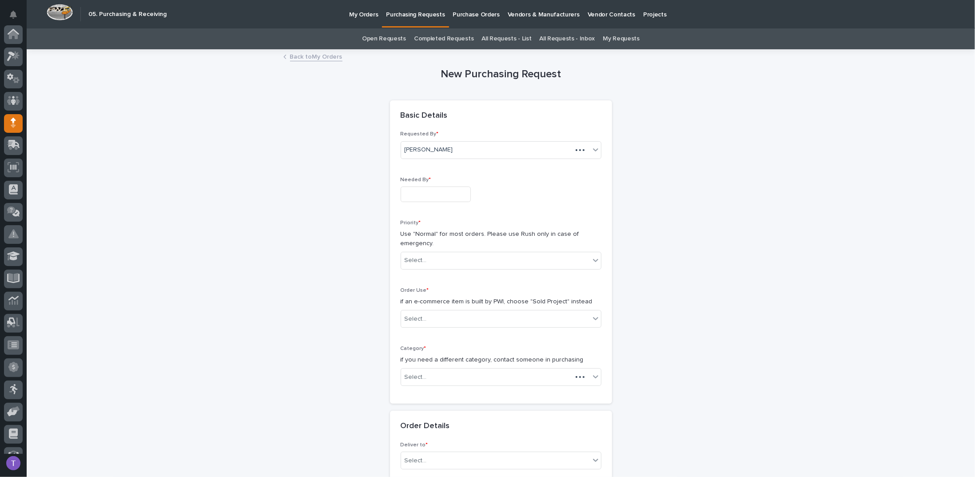
scroll to position [82, 0]
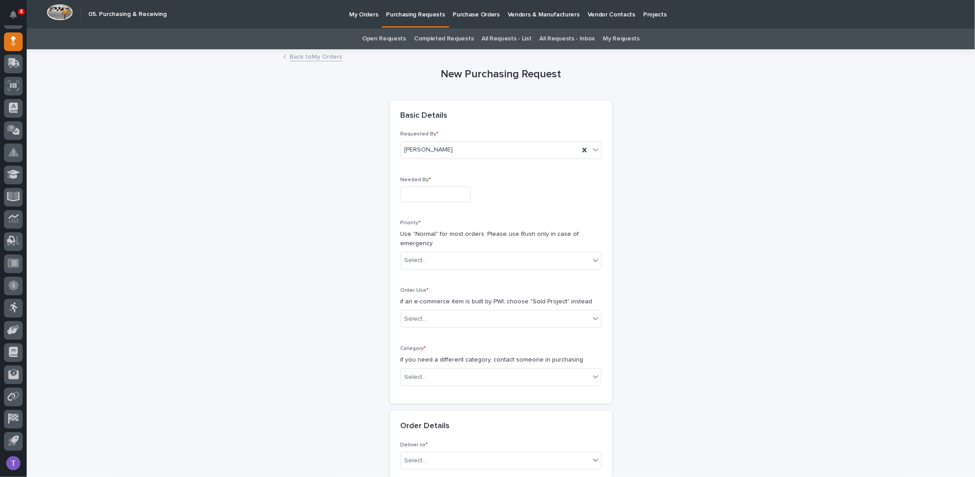
click at [415, 199] on input "text" at bounding box center [436, 195] width 70 height 16
click at [457, 135] on div "22" at bounding box center [456, 136] width 12 height 12
type input "**********"
click at [411, 261] on div "Select..." at bounding box center [416, 260] width 22 height 9
click at [407, 307] on div "Normal" at bounding box center [498, 308] width 200 height 16
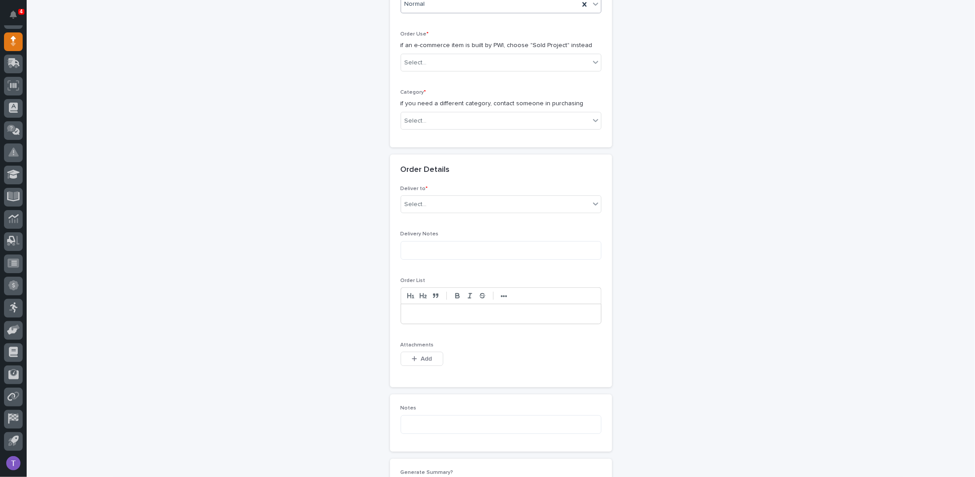
scroll to position [267, 0]
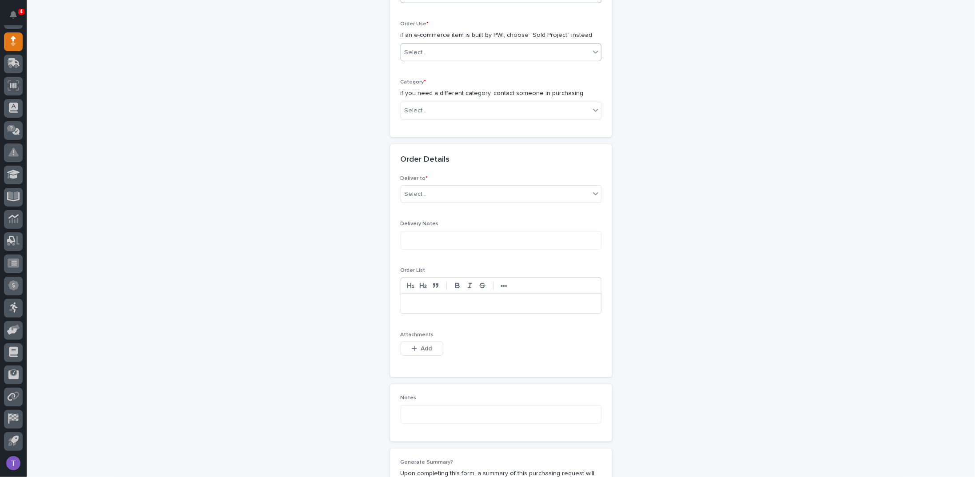
click at [410, 46] on div "Select..." at bounding box center [495, 52] width 189 height 15
click at [411, 66] on div "Sold Project" at bounding box center [498, 68] width 200 height 16
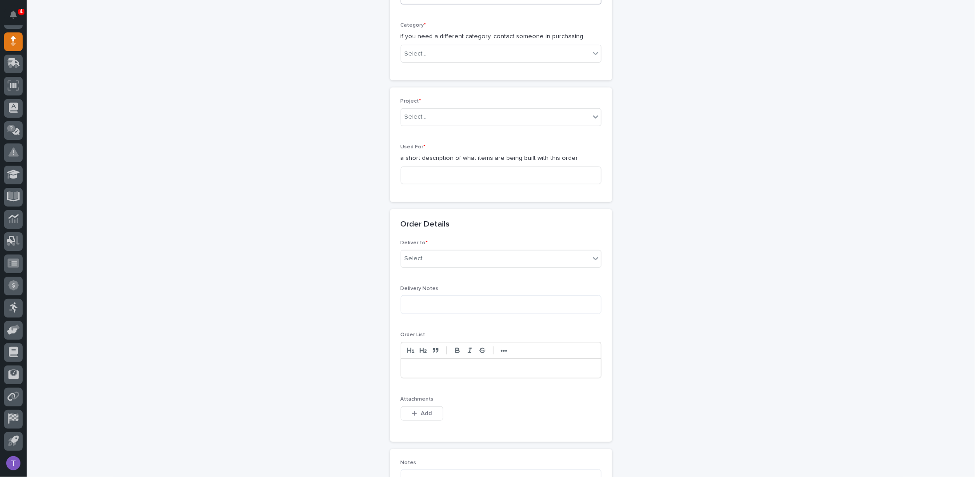
scroll to position [327, 0]
click at [418, 46] on div "Select..." at bounding box center [416, 50] width 22 height 9
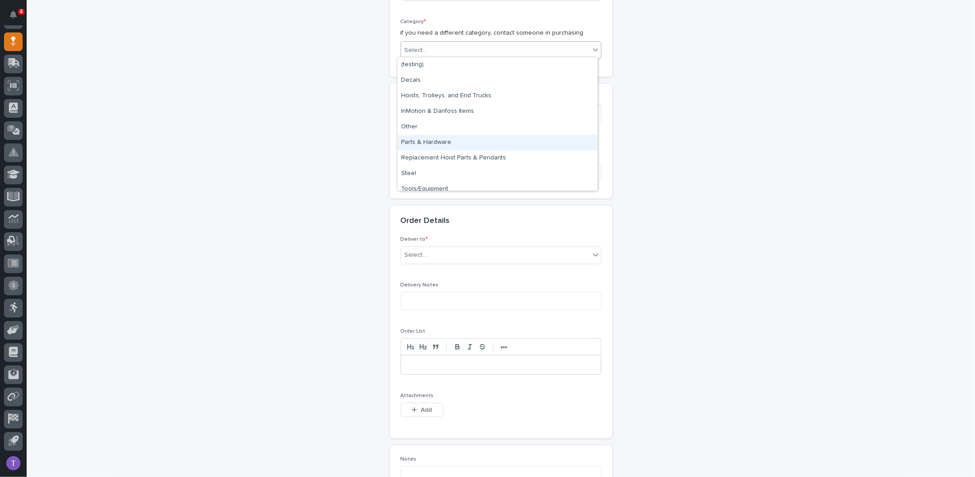
click at [419, 141] on div "Parts & Hardware" at bounding box center [498, 143] width 200 height 16
click at [428, 112] on input "text" at bounding box center [428, 114] width 1 height 8
type input "*****"
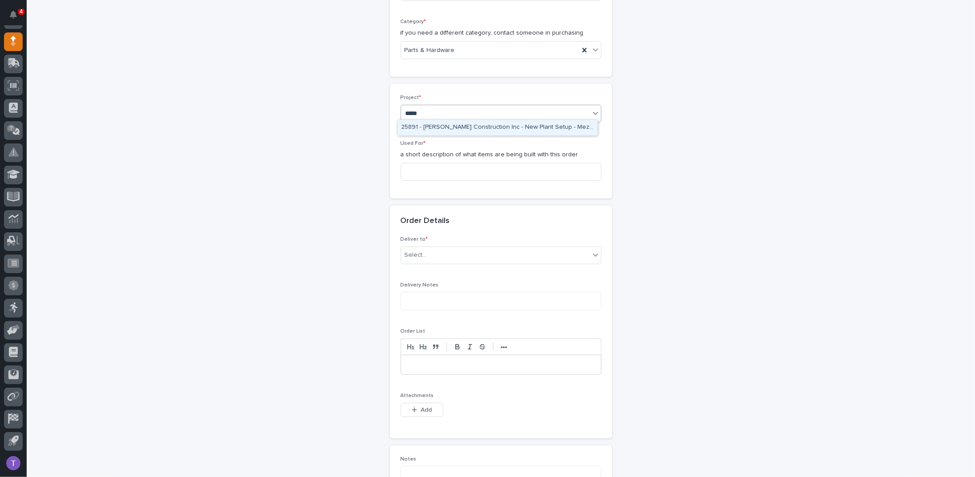
click at [427, 126] on div "25891 - J A Wagner Construction Inc - New Plant Setup - Mezzanine Project" at bounding box center [498, 128] width 200 height 16
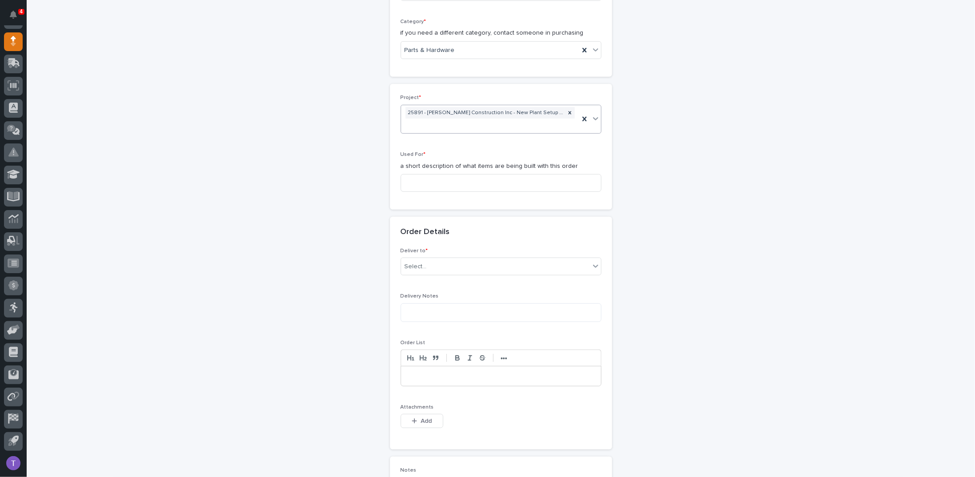
scroll to position [333, 0]
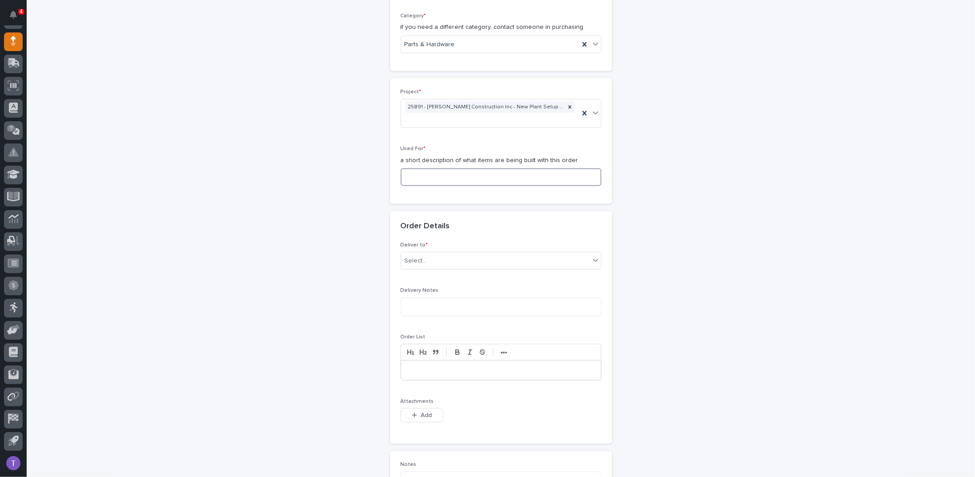
click at [407, 172] on input at bounding box center [501, 177] width 201 height 18
paste input "Crosswalk Stairs"
type input "Crosswalk Stairs"
click at [428, 257] on input "text" at bounding box center [428, 261] width 1 height 8
click at [408, 271] on div "PWI" at bounding box center [498, 275] width 200 height 16
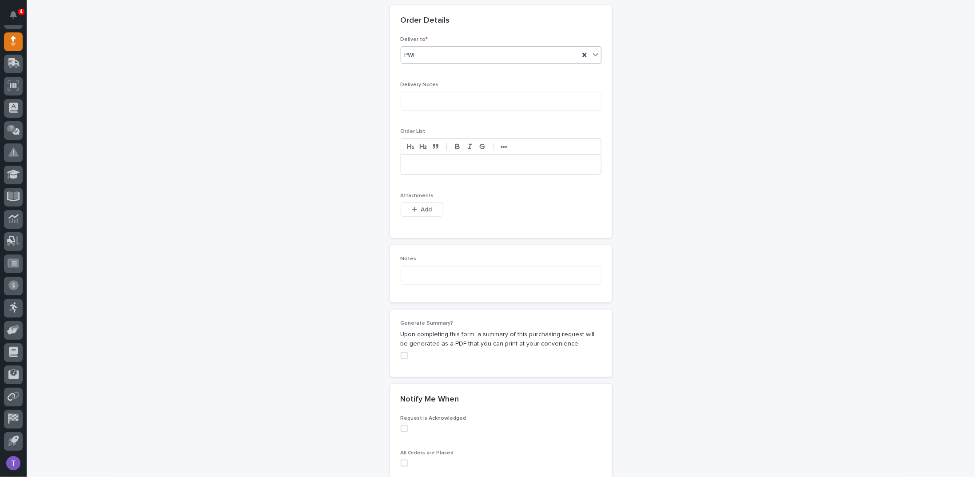
scroll to position [555, 0]
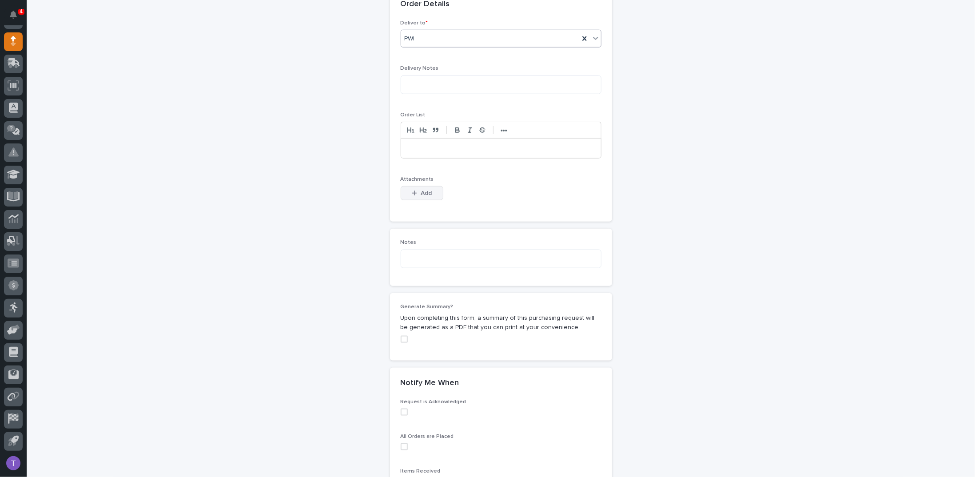
click at [415, 186] on button "Add" at bounding box center [422, 193] width 43 height 14
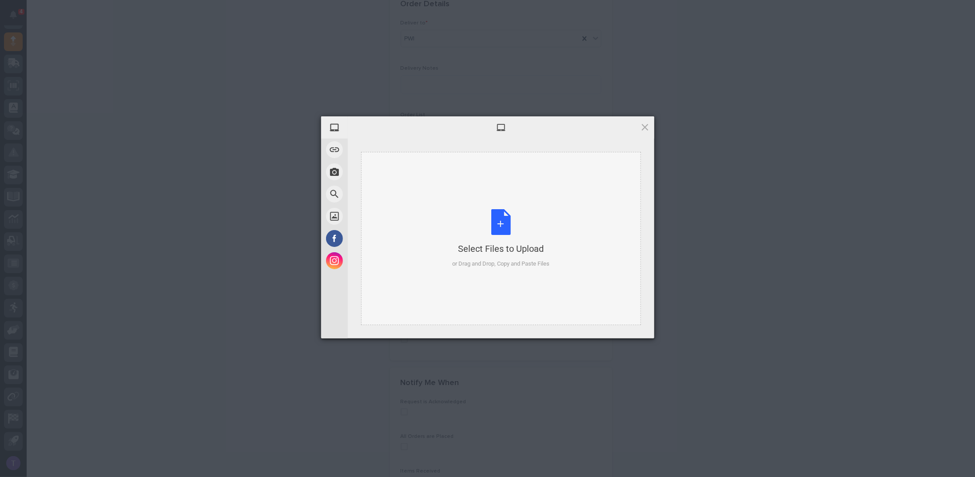
click at [500, 221] on div "Select Files to Upload or Drag and Drop, Copy and Paste Files" at bounding box center [500, 238] width 97 height 59
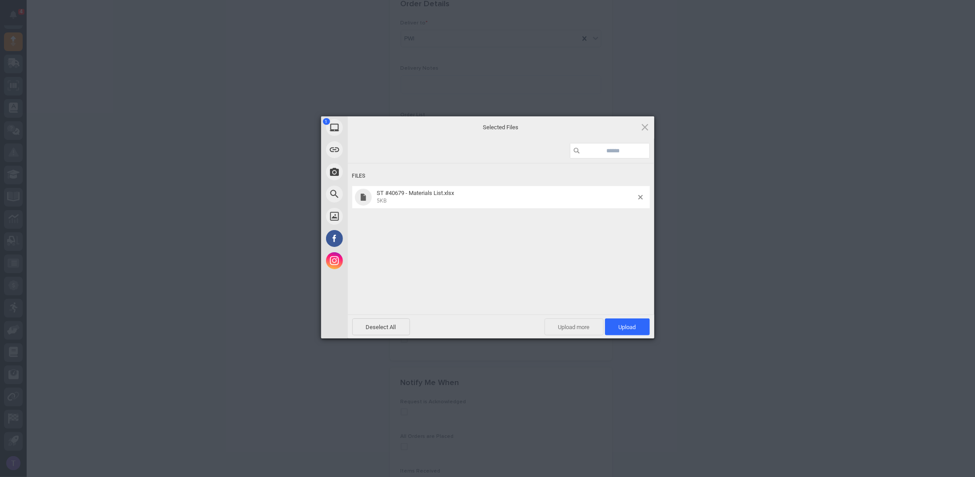
click at [564, 326] on span "Upload more" at bounding box center [574, 327] width 59 height 17
click at [502, 222] on div "Select Files to Upload or Drag and Drop, Copy and Paste Files" at bounding box center [500, 238] width 97 height 59
click at [619, 324] on span "Upload 2" at bounding box center [622, 327] width 27 height 7
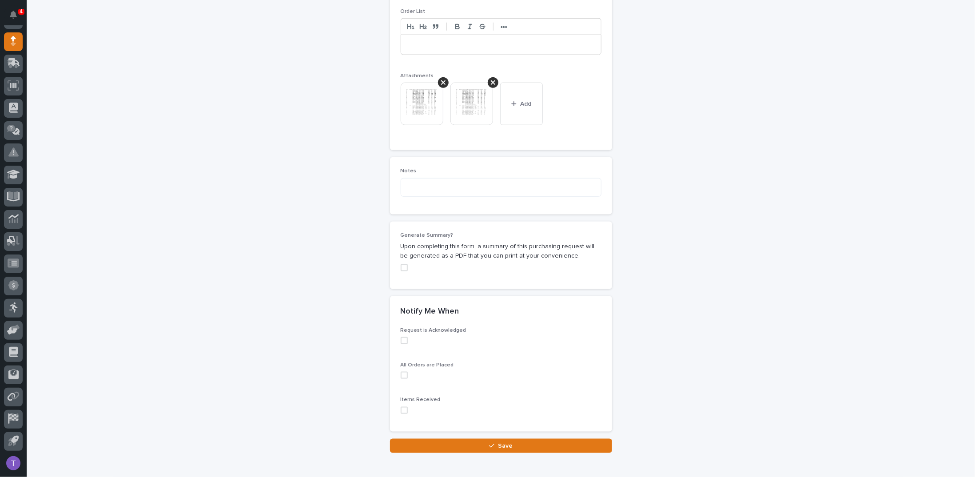
scroll to position [660, 0]
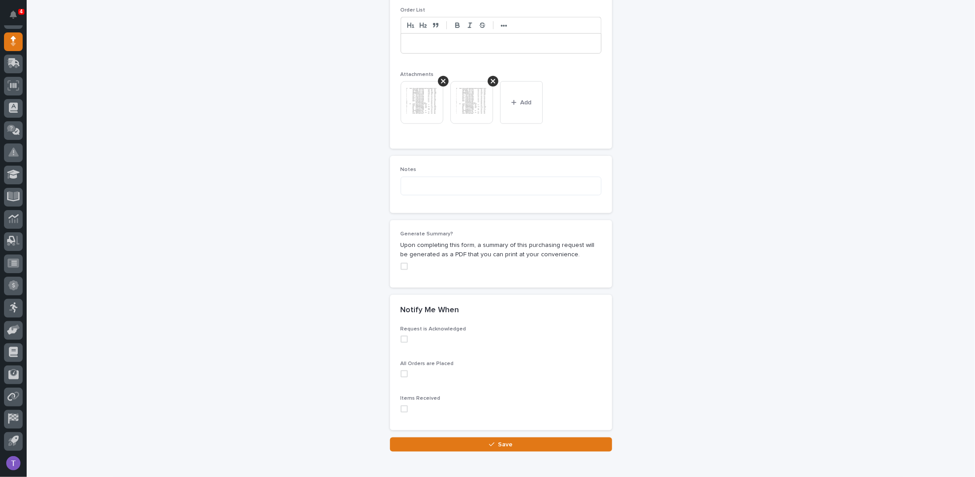
click at [402, 264] on span at bounding box center [404, 266] width 7 height 7
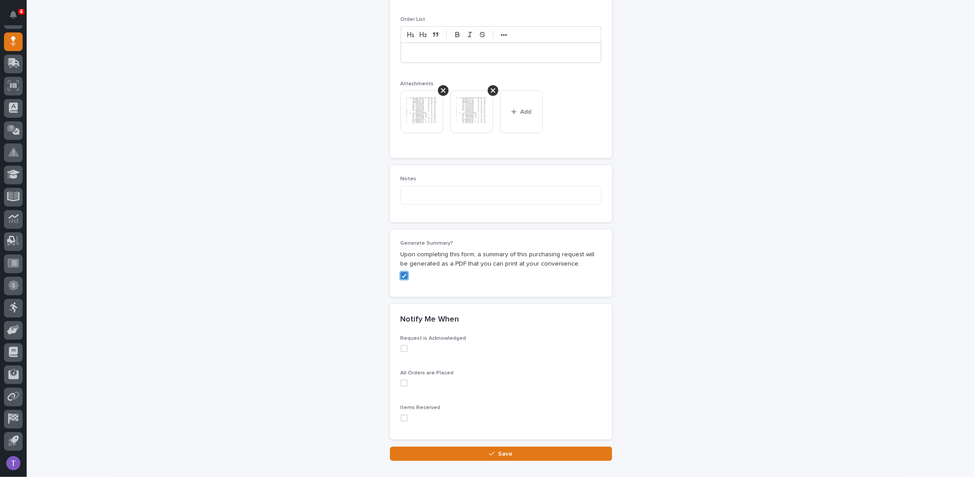
scroll to position [700, 0]
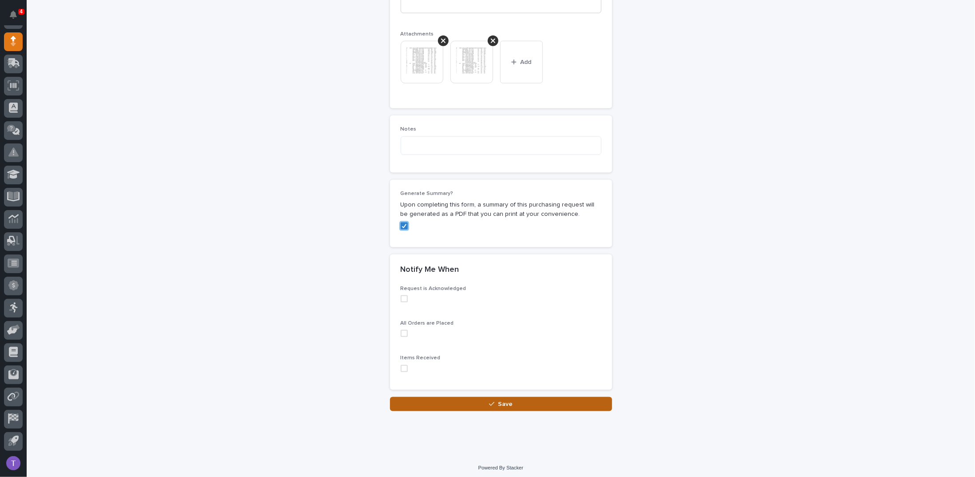
click at [495, 399] on button "Save" at bounding box center [501, 404] width 222 height 14
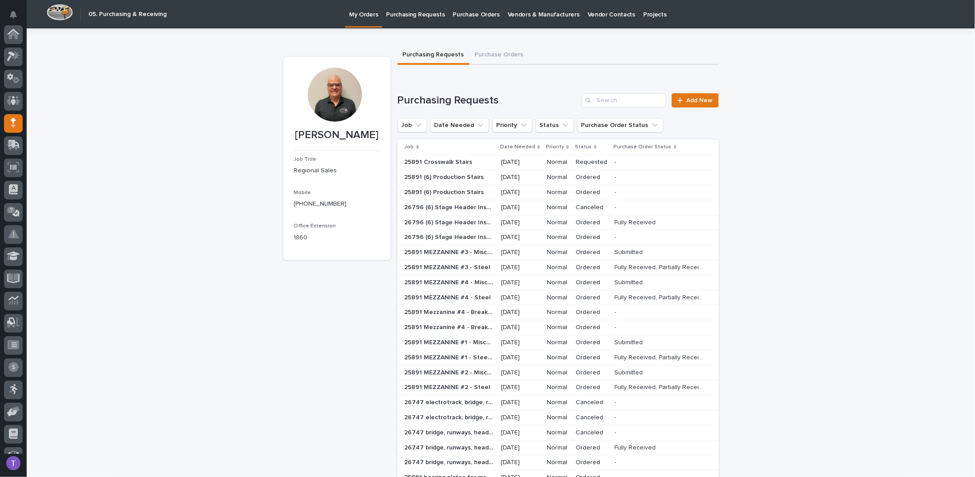
scroll to position [82, 0]
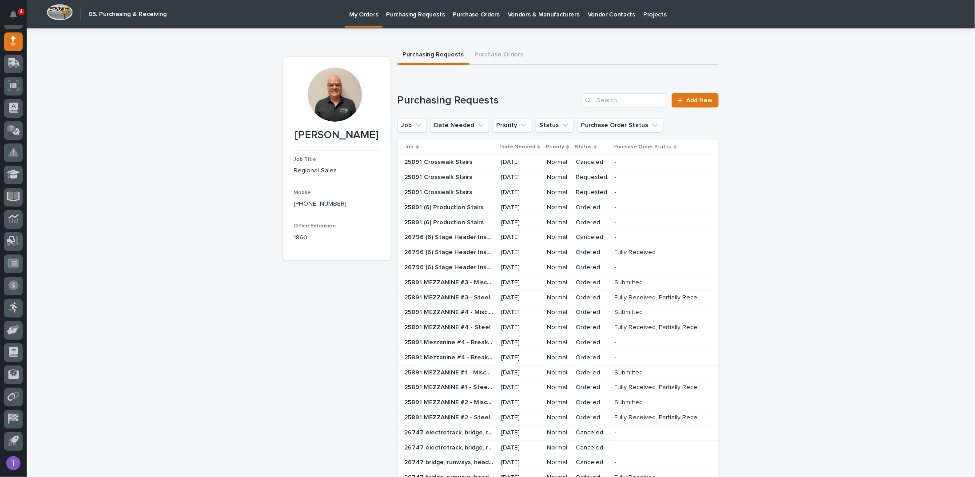
click at [432, 181] on p "25891 Crosswalk Stairs" at bounding box center [440, 176] width 70 height 9
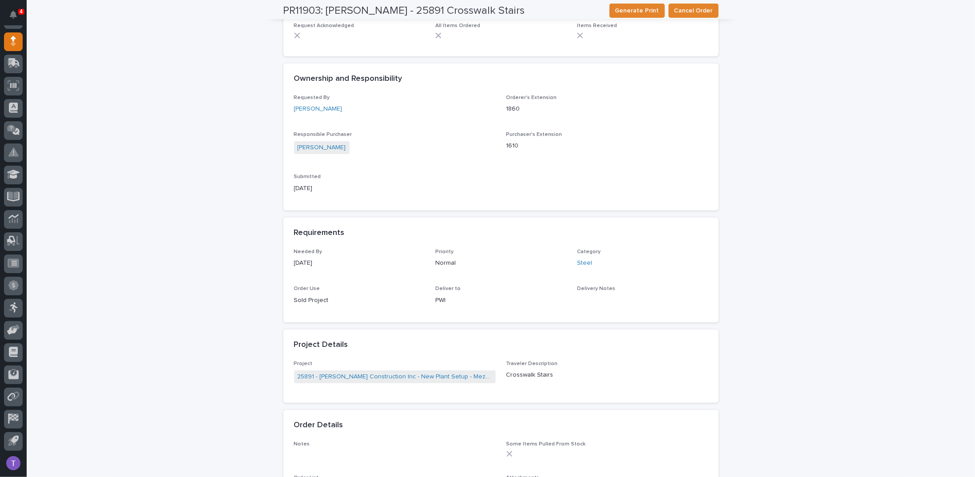
scroll to position [267, 0]
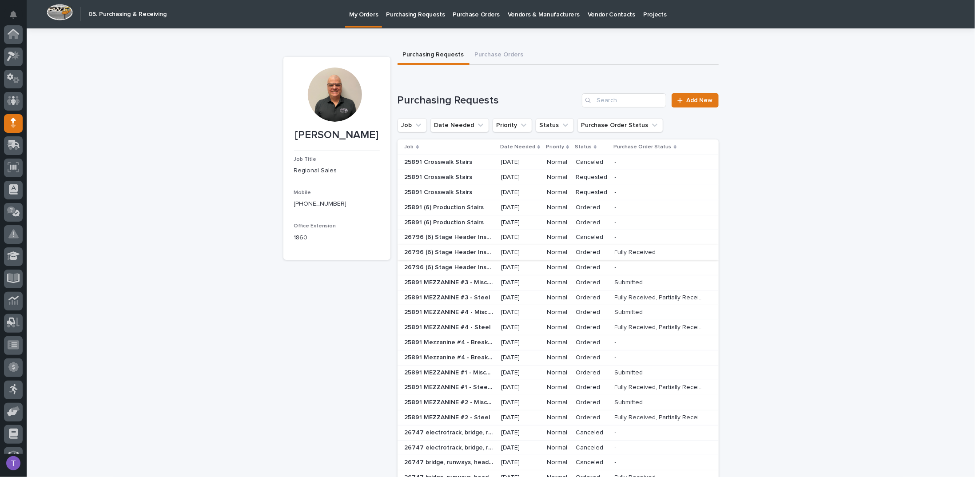
scroll to position [82, 0]
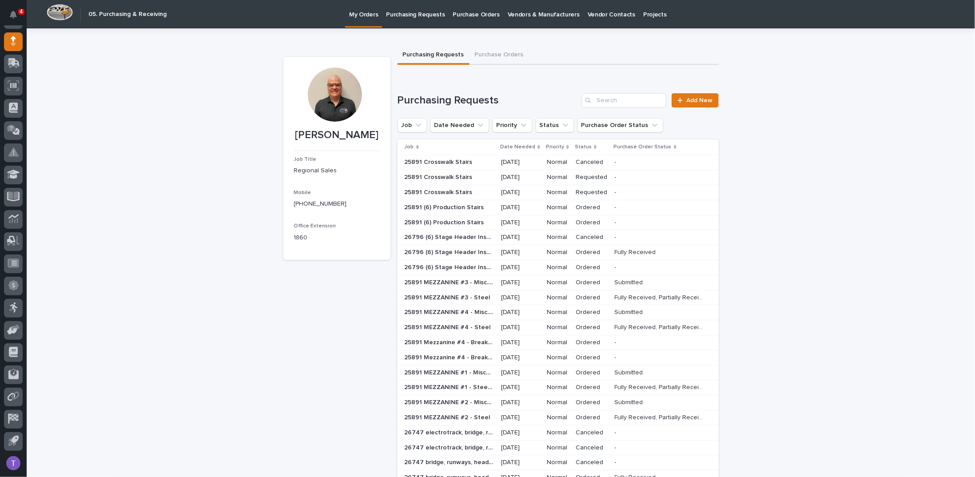
click at [443, 196] on p "25891 Crosswalk Stairs" at bounding box center [440, 191] width 70 height 9
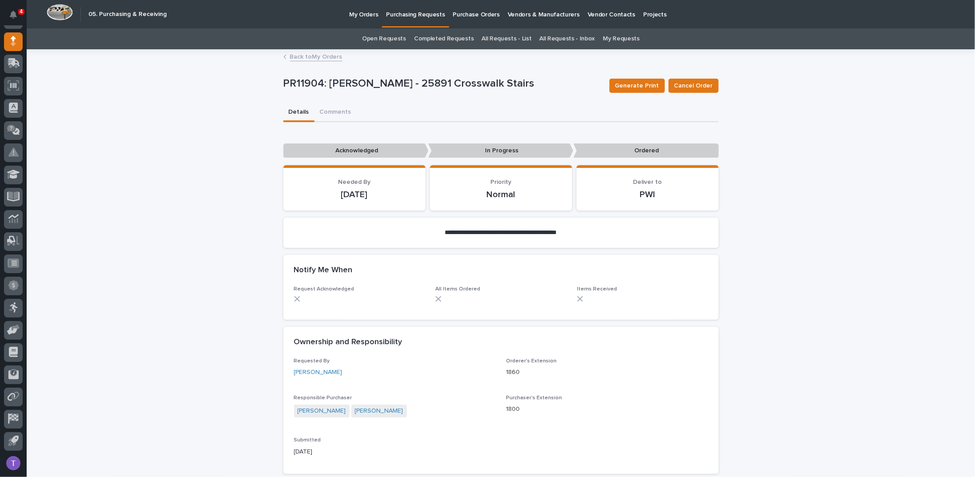
click at [283, 56] on icon at bounding box center [284, 57] width 3 height 4
click at [297, 56] on link "Back to My Orders" at bounding box center [316, 56] width 52 height 10
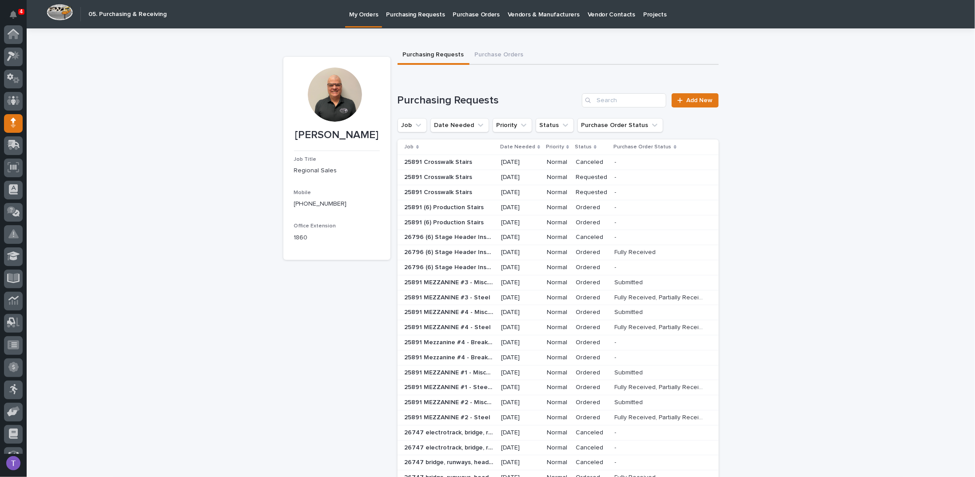
scroll to position [82, 0]
